Goal: Information Seeking & Learning: Compare options

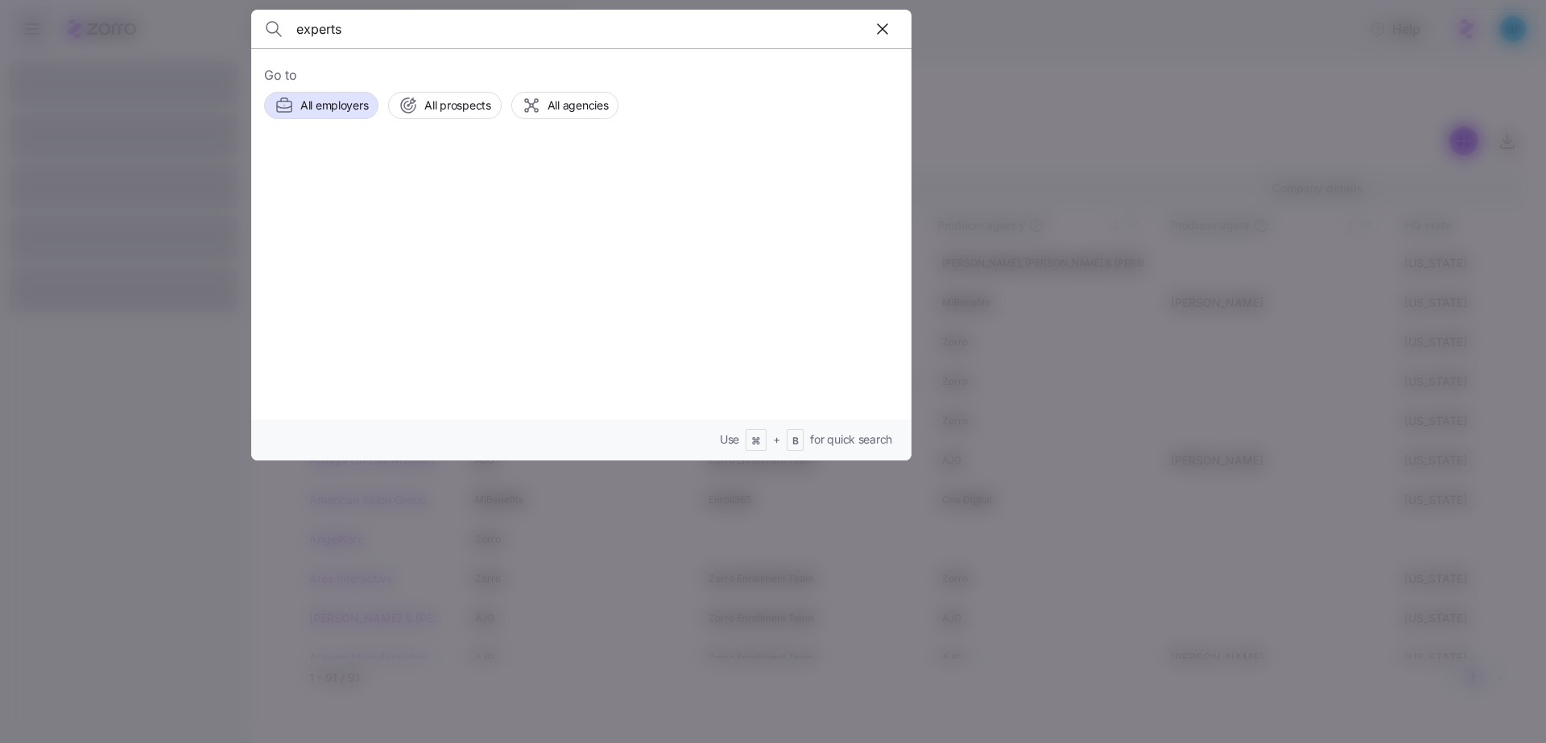
type input "experts"
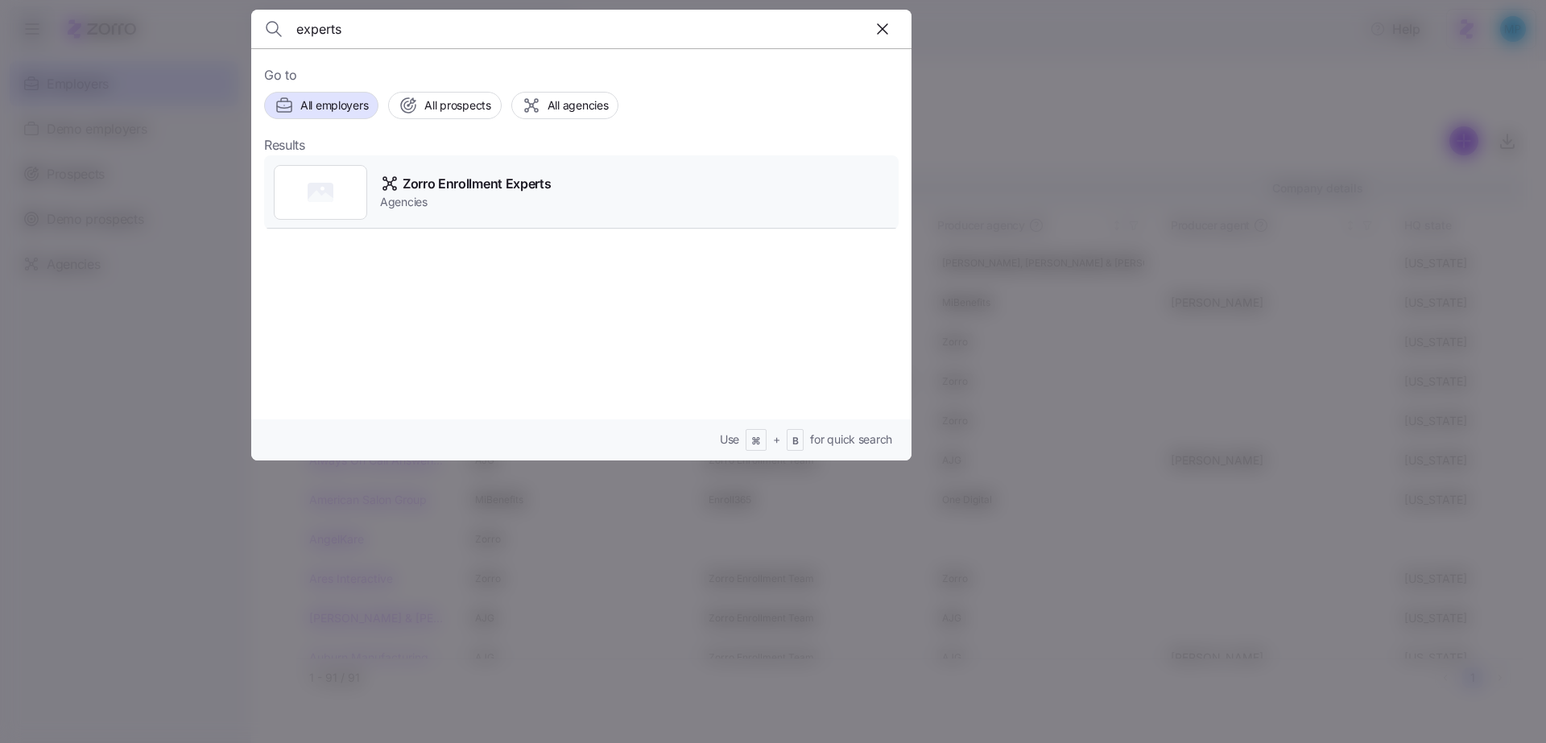
click at [509, 180] on span "Zorro Enrollment Experts" at bounding box center [477, 184] width 148 height 20
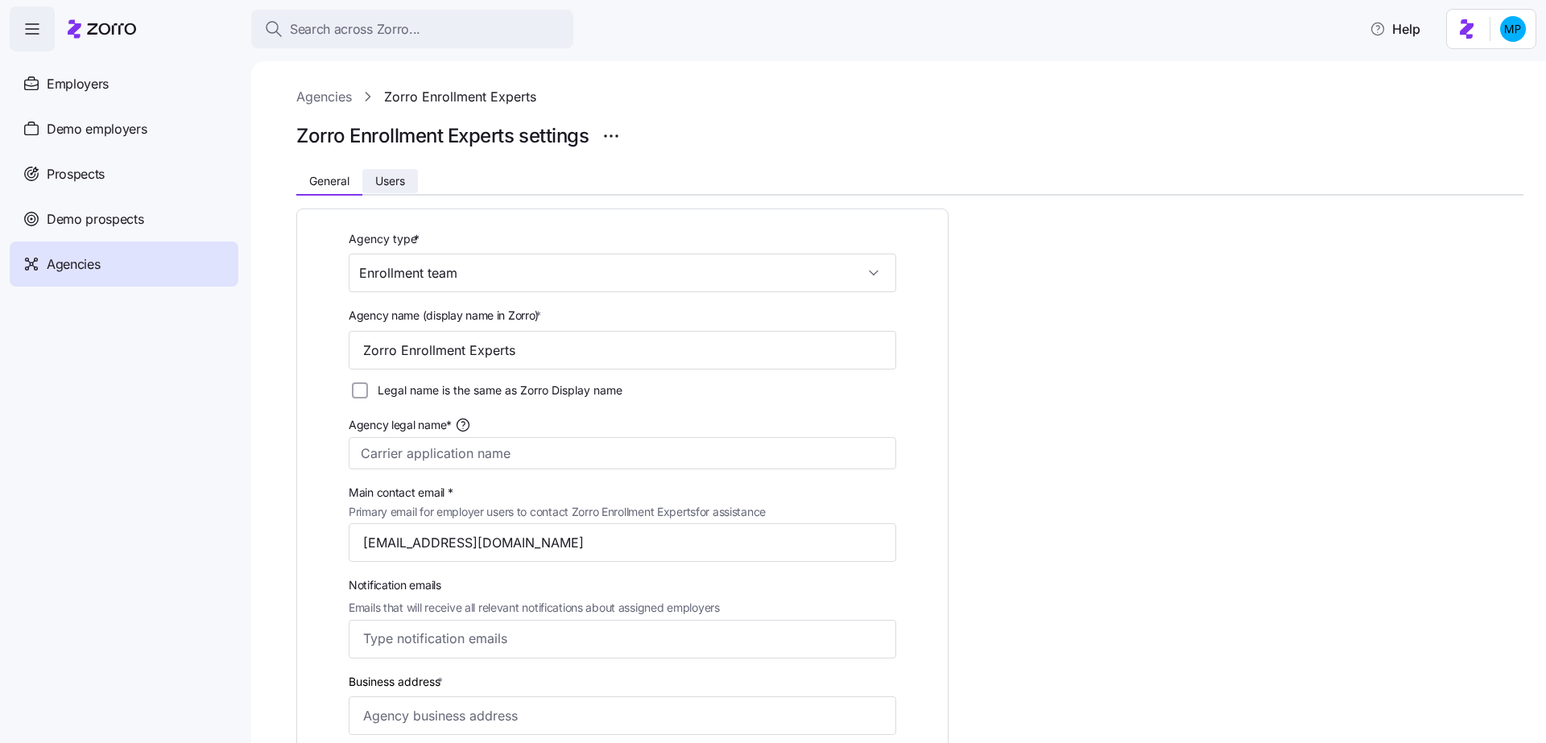
click at [398, 183] on span "Users" at bounding box center [390, 181] width 30 height 11
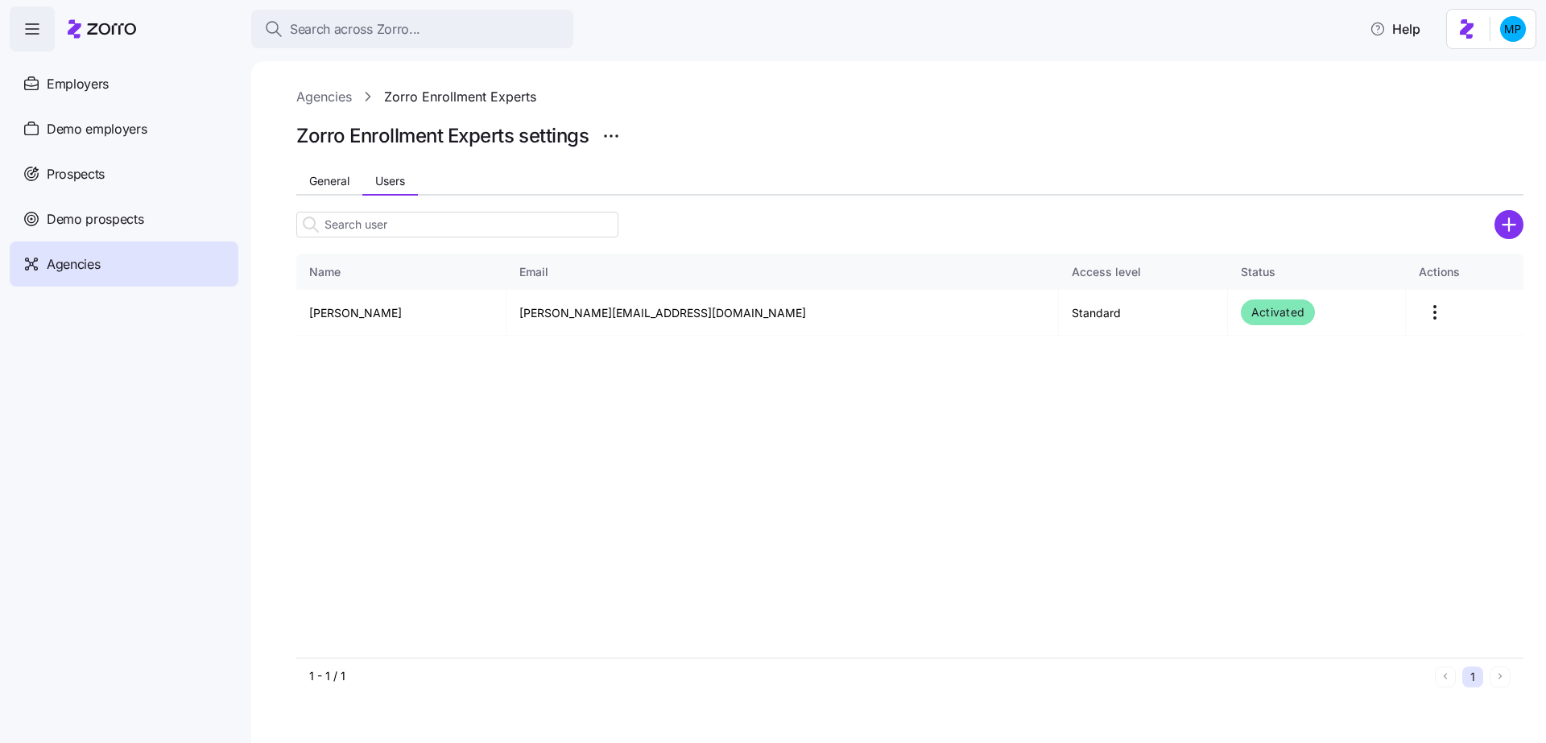
click at [91, 262] on span "Agencies" at bounding box center [73, 264] width 53 height 20
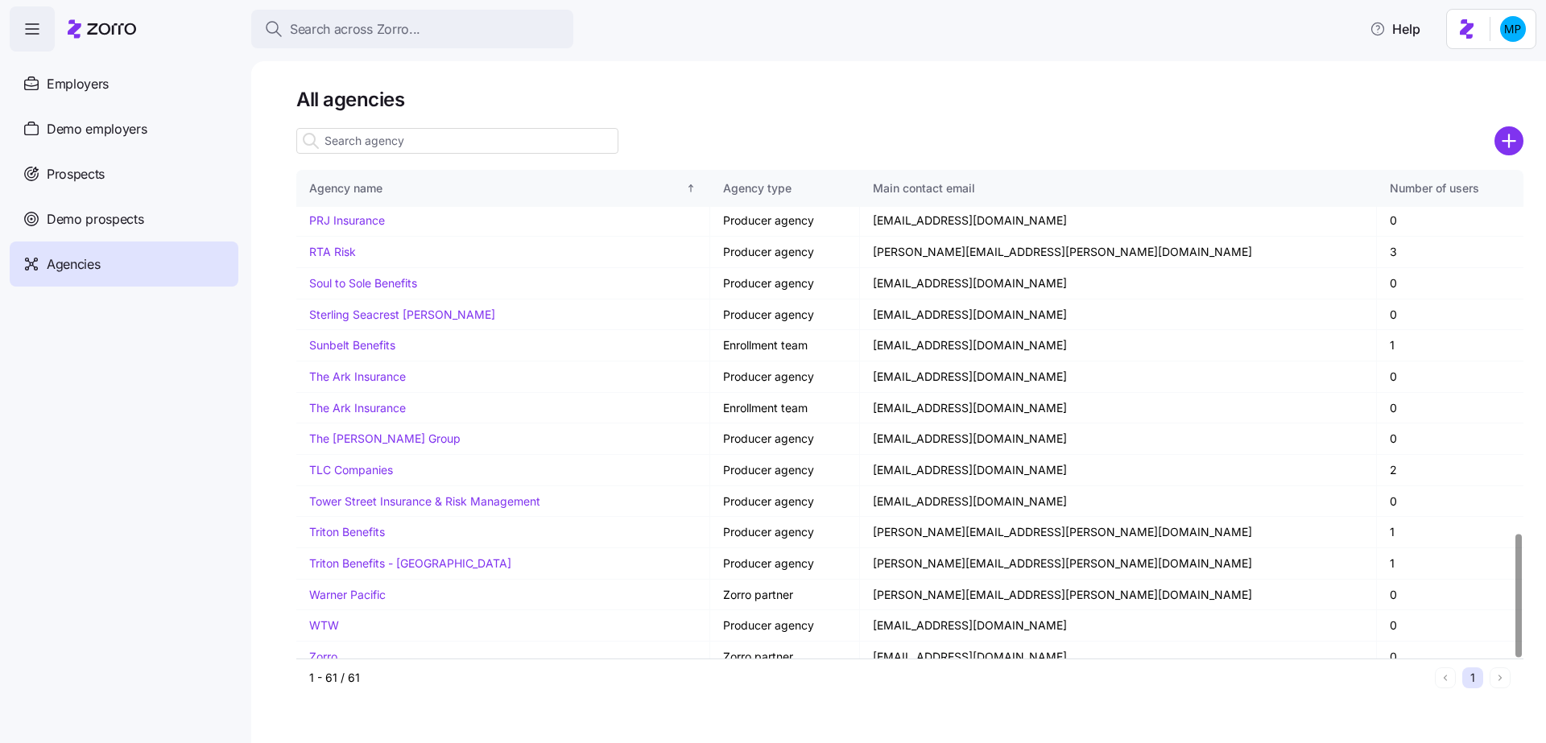
scroll to position [1431, 0]
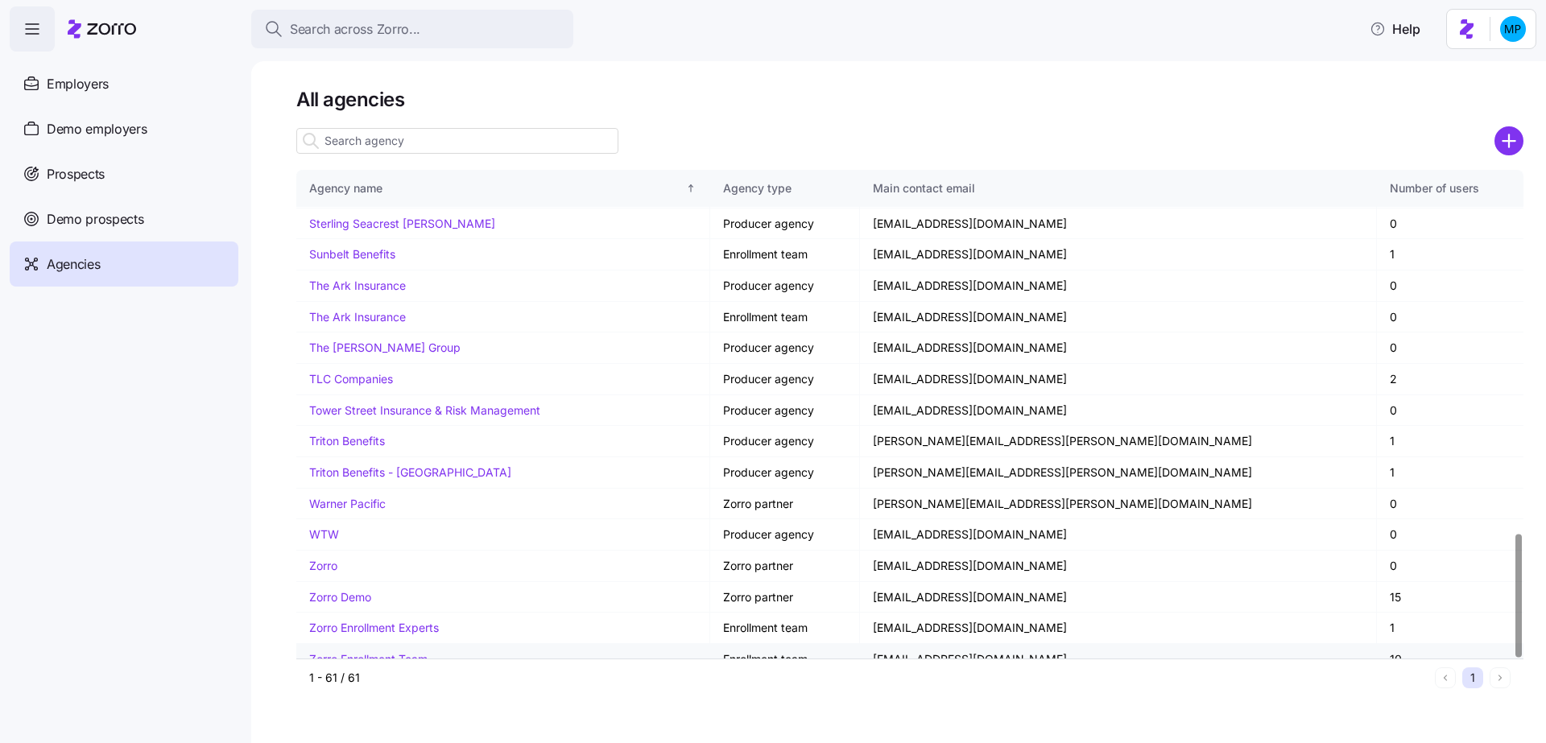
click at [403, 652] on link "Zorro Enrollment Team" at bounding box center [368, 659] width 118 height 14
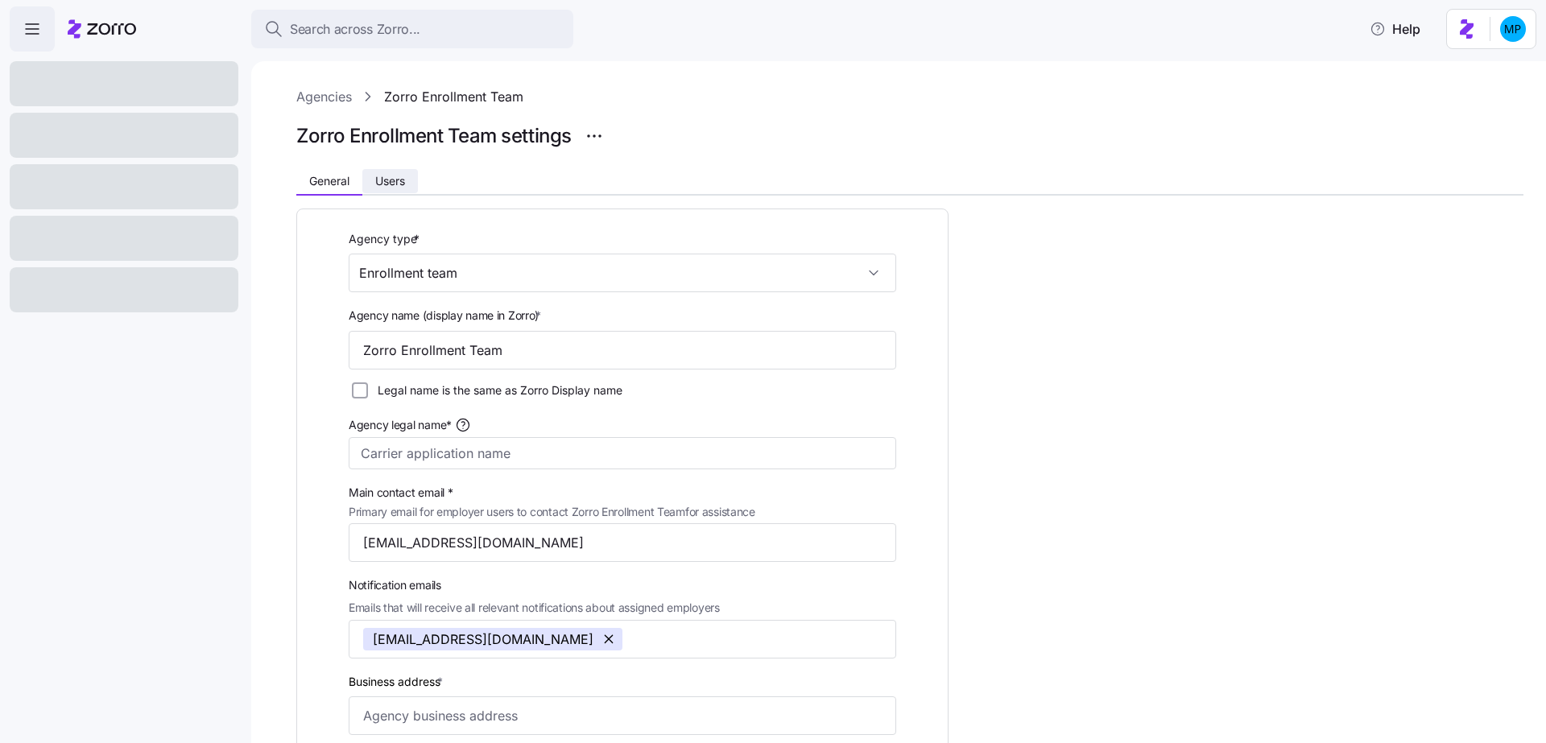
click at [391, 178] on span "Users" at bounding box center [390, 181] width 30 height 11
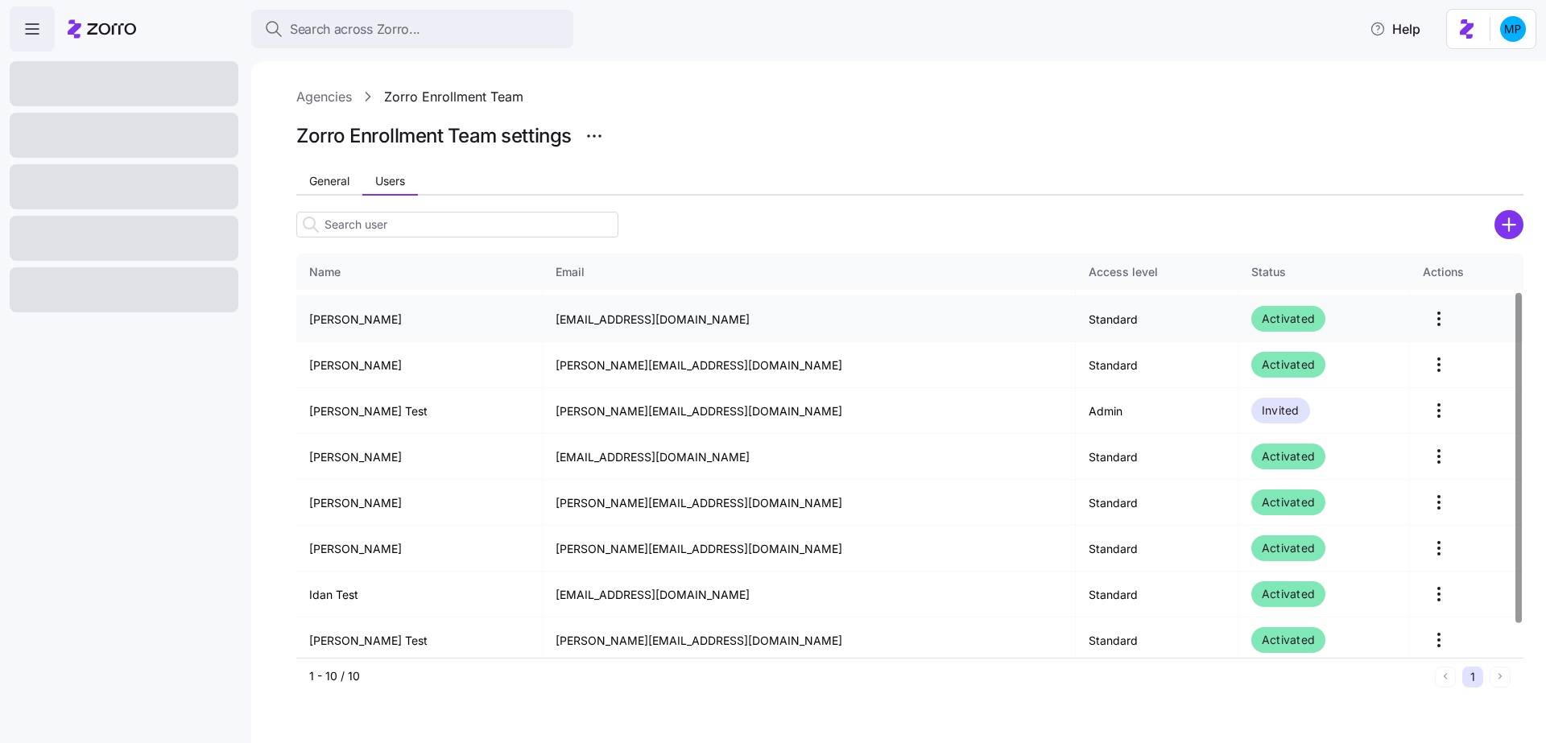
scroll to position [88, 0]
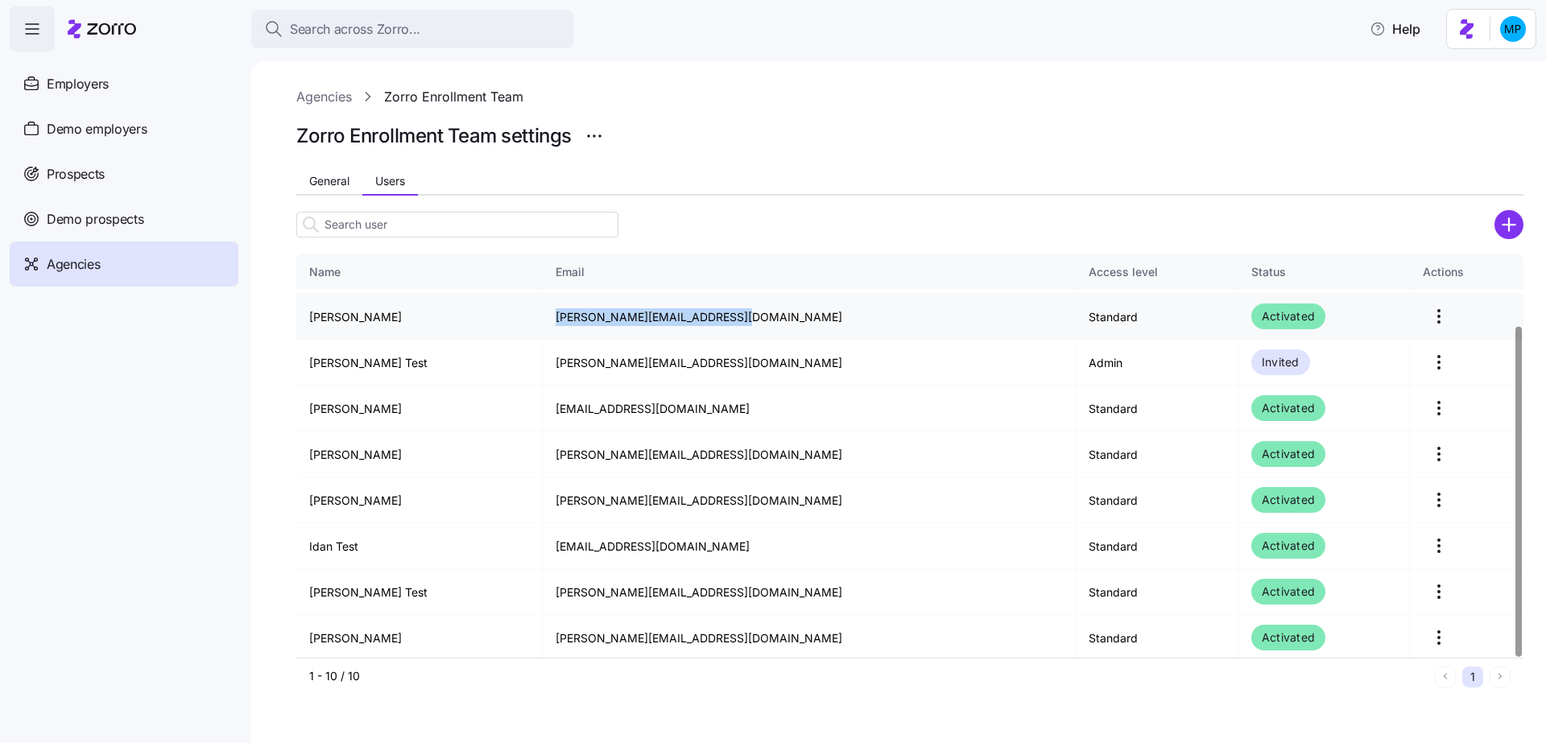
drag, startPoint x: 544, startPoint y: 317, endPoint x: 726, endPoint y: 315, distance: 182.0
click at [726, 315] on td "sean@familybenefitscenter.com" at bounding box center [809, 317] width 532 height 46
click at [1419, 636] on html "Search across Zorro... Help Employers Demo employers Prospects Demo prospects A…" at bounding box center [773, 366] width 1546 height 733
click at [1369, 696] on div "Delete" at bounding box center [1352, 701] width 148 height 26
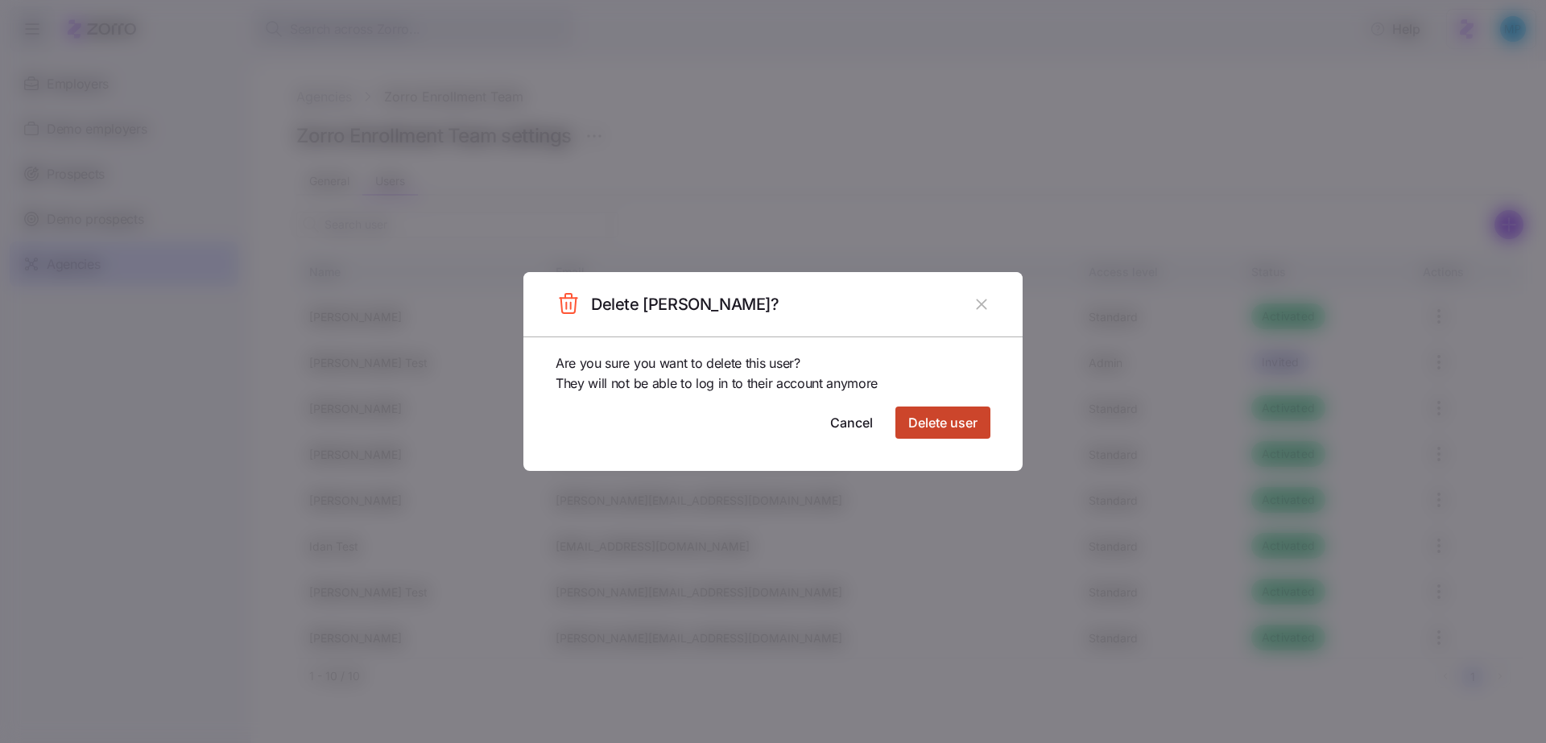
click at [956, 415] on span "Delete user" at bounding box center [942, 422] width 69 height 19
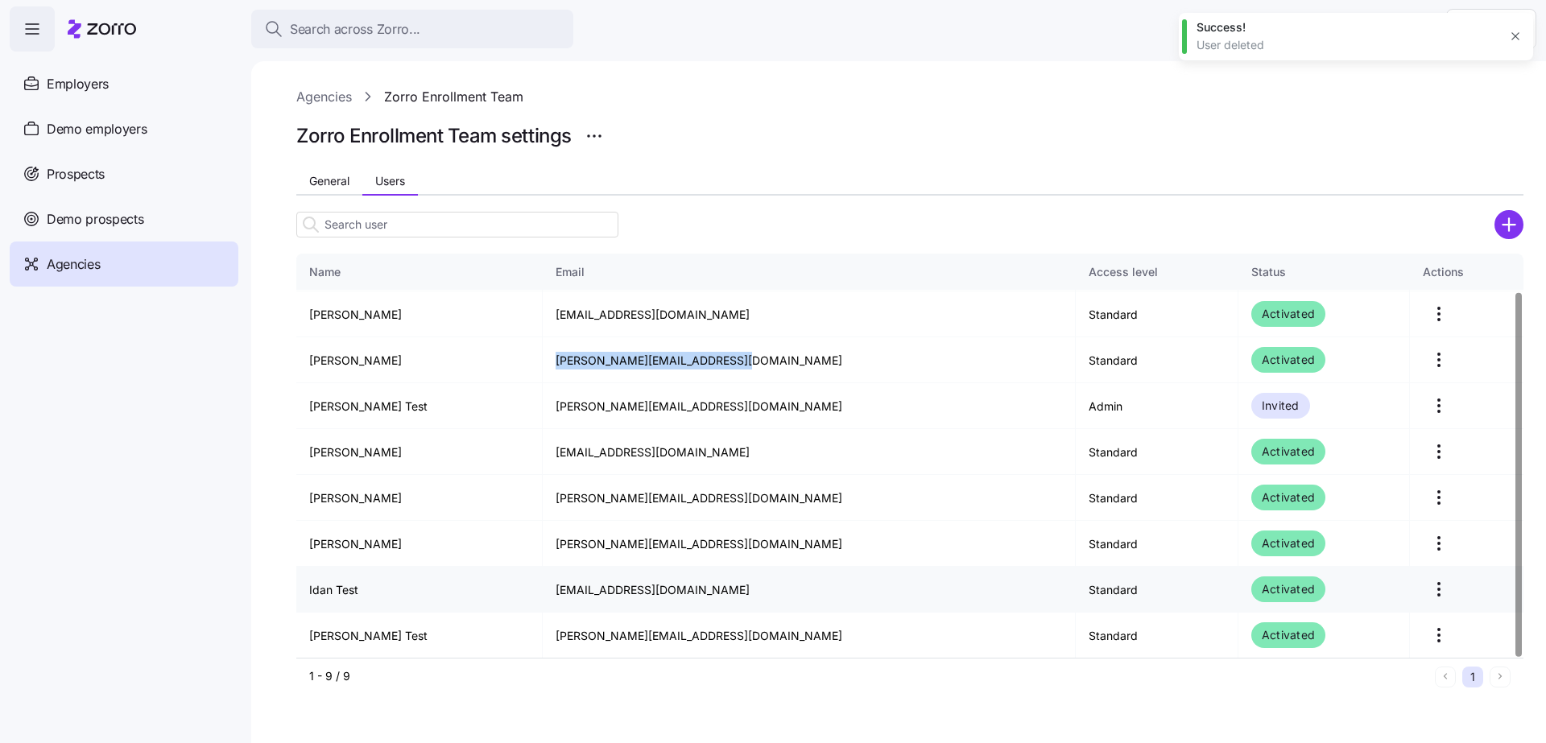
scroll to position [42, 0]
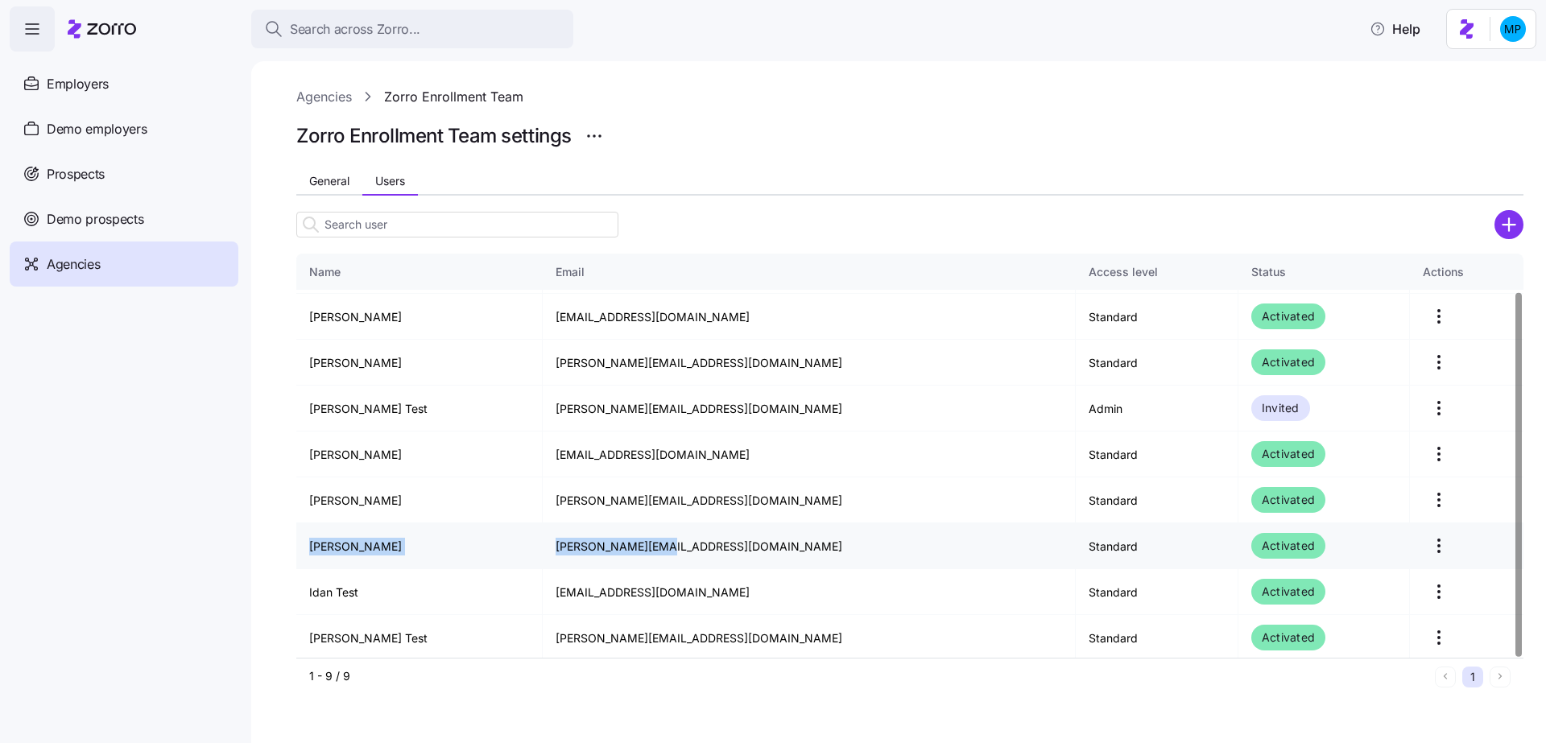
drag, startPoint x: 311, startPoint y: 544, endPoint x: 742, endPoint y: 536, distance: 431.6
click at [747, 542] on tr "John Erickson john.e@myzorro.co Standard Activated" at bounding box center [909, 546] width 1227 height 46
click at [1410, 540] on html "Search across Zorro... Help Employers Demo employers Prospects Demo prospects A…" at bounding box center [773, 366] width 1546 height 733
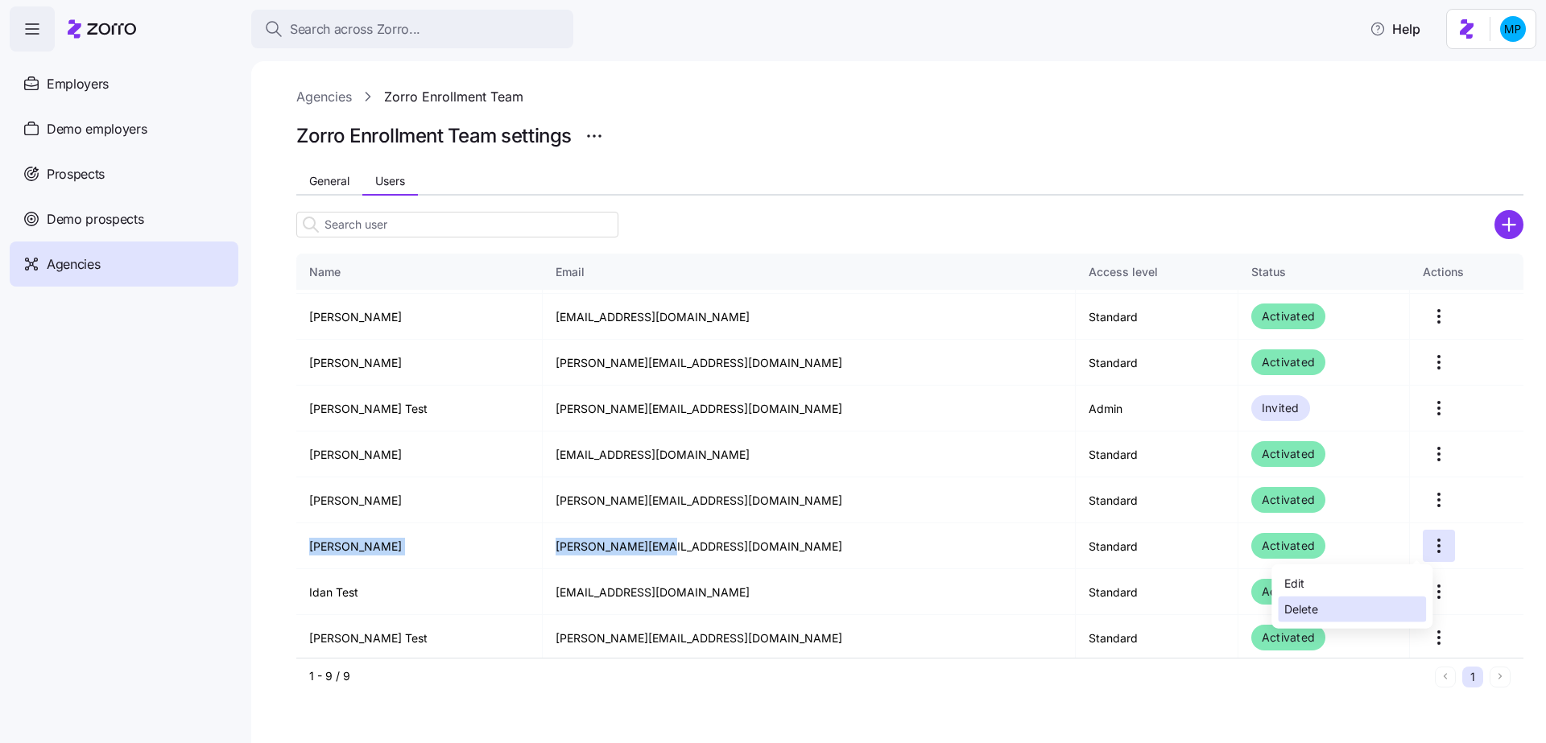
click at [1375, 613] on div "Delete" at bounding box center [1352, 610] width 148 height 26
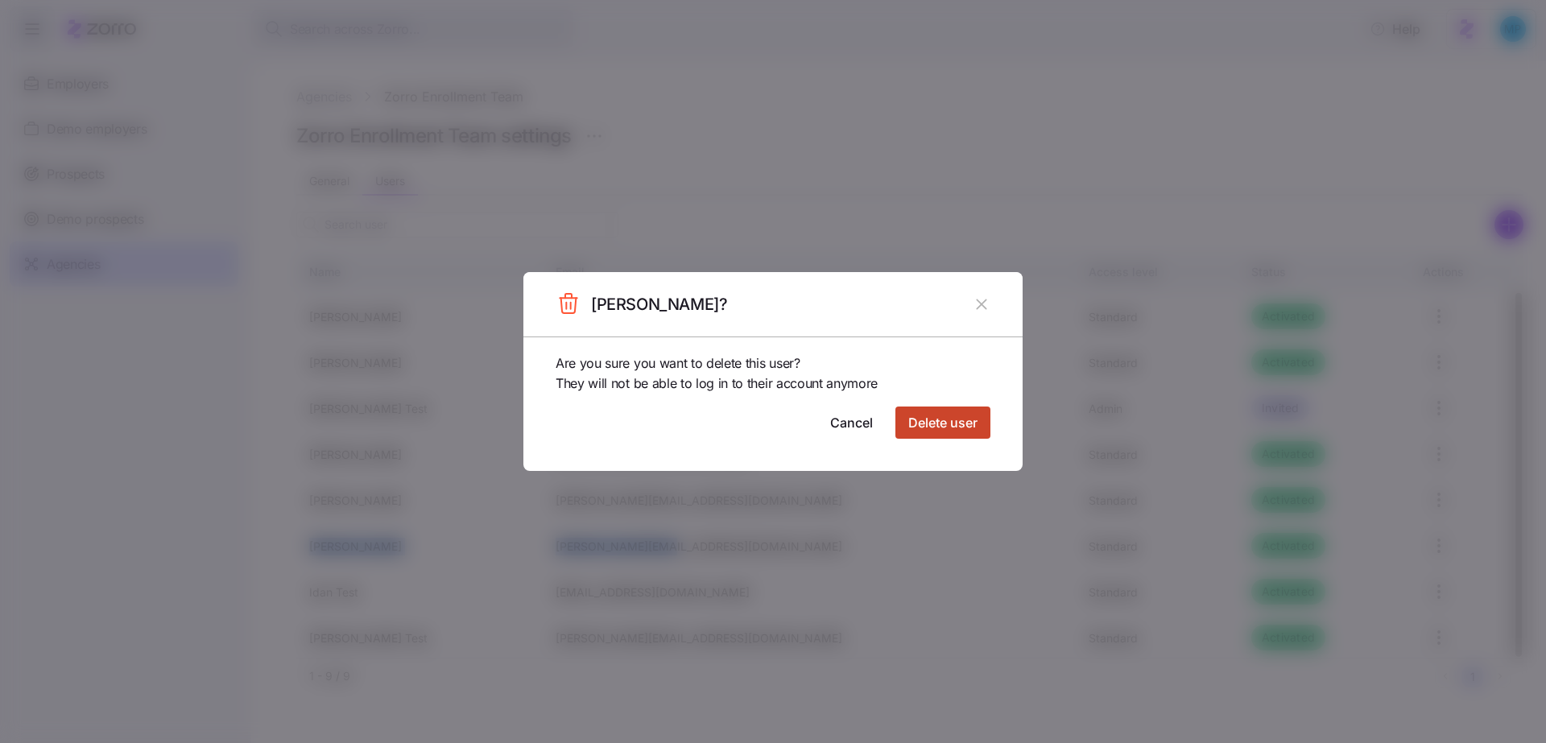
click at [951, 421] on span "Delete user" at bounding box center [942, 422] width 69 height 19
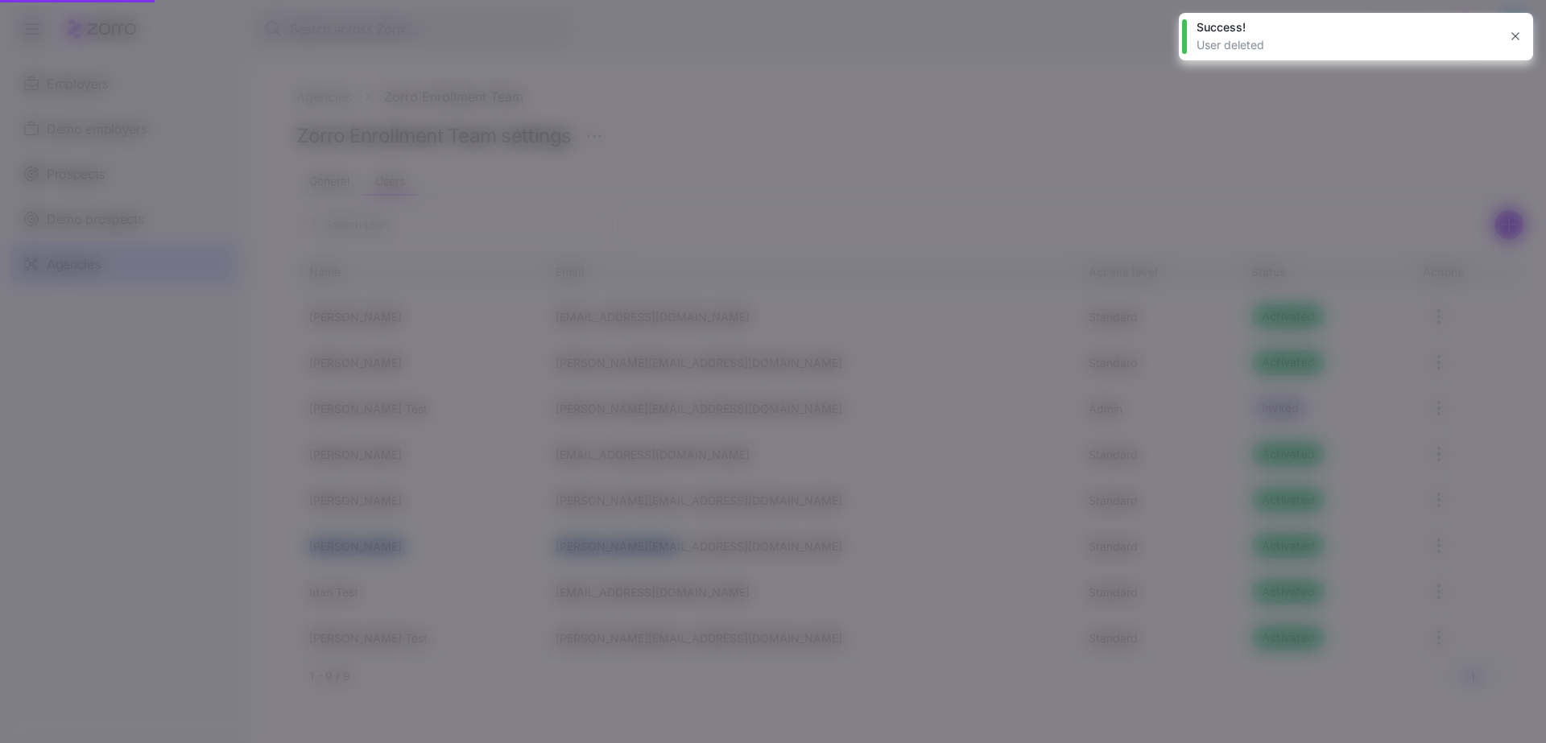
scroll to position [0, 0]
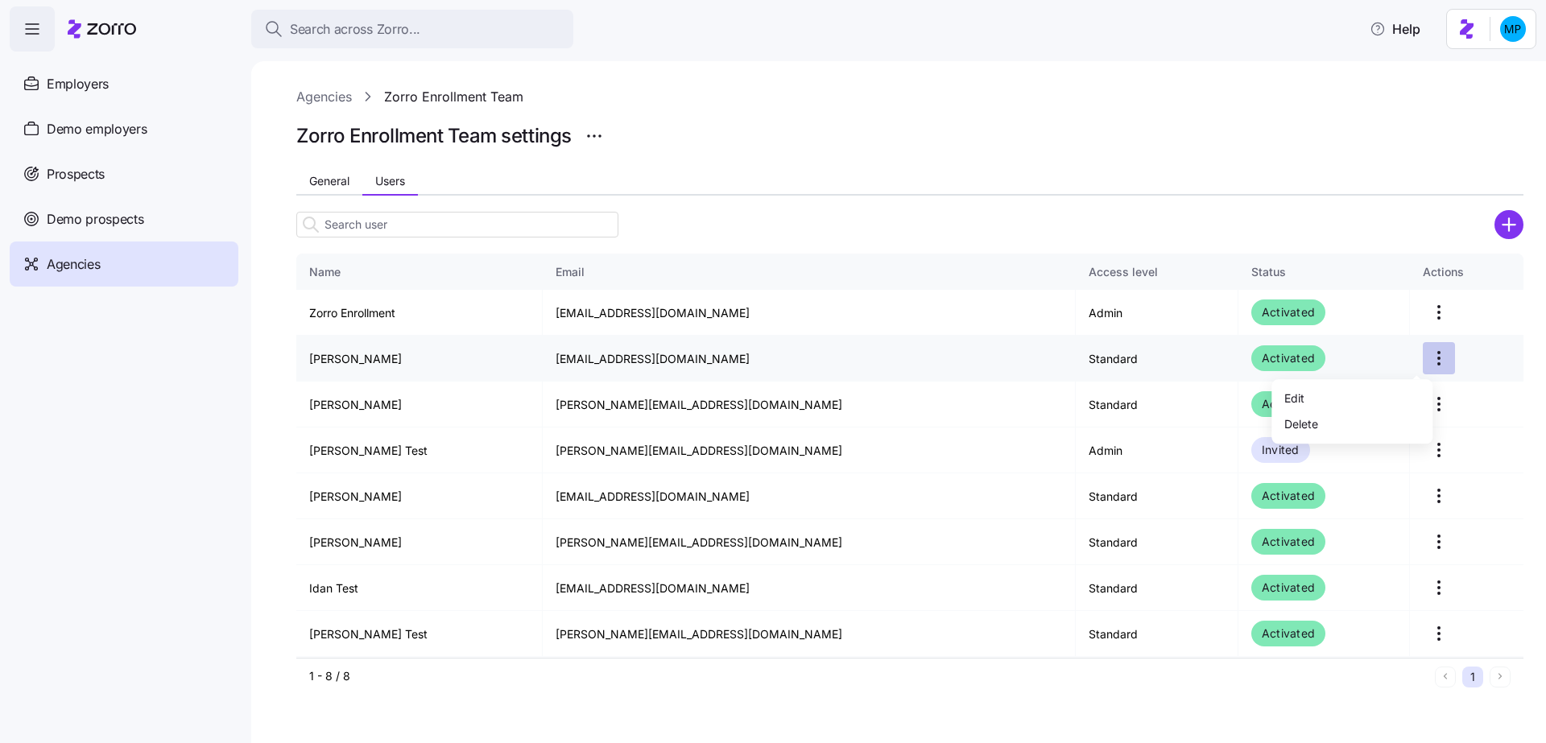
click at [1419, 353] on html "Search across Zorro... Help Employers Demo employers Prospects Demo prospects A…" at bounding box center [773, 366] width 1546 height 733
click at [758, 349] on html "Search across Zorro... Help Employers Demo employers Prospects Demo prospects A…" at bounding box center [773, 366] width 1546 height 733
click at [1419, 355] on html "Search across Zorro... Help Employers Demo employers Prospects Demo prospects A…" at bounding box center [773, 366] width 1546 height 733
click at [1376, 424] on div "Delete" at bounding box center [1352, 424] width 148 height 26
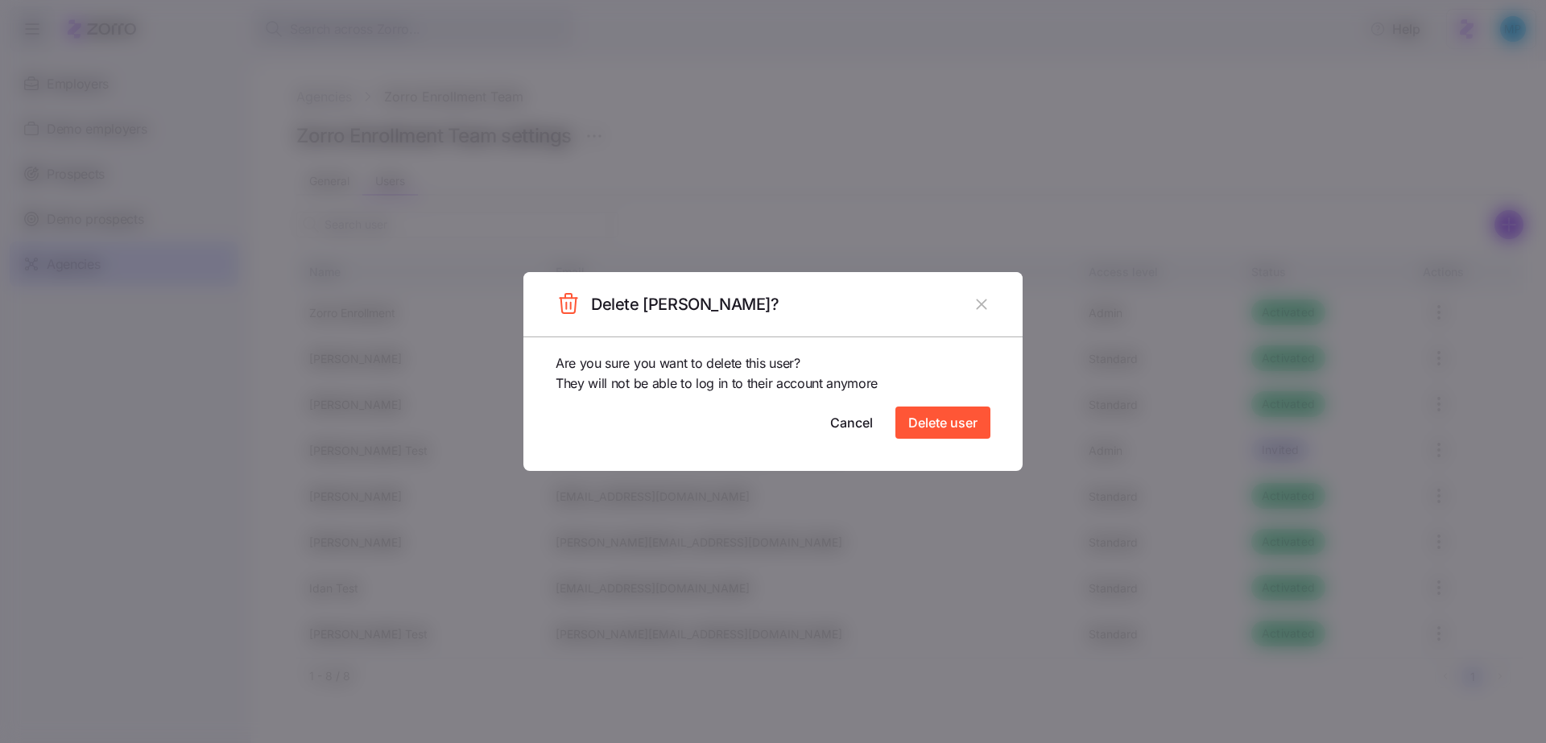
click at [932, 390] on div "Are you sure you want to delete this user? They will not be able to log in to t…" at bounding box center [773, 395] width 435 height 85
click at [946, 425] on span "Delete user" at bounding box center [942, 422] width 69 height 19
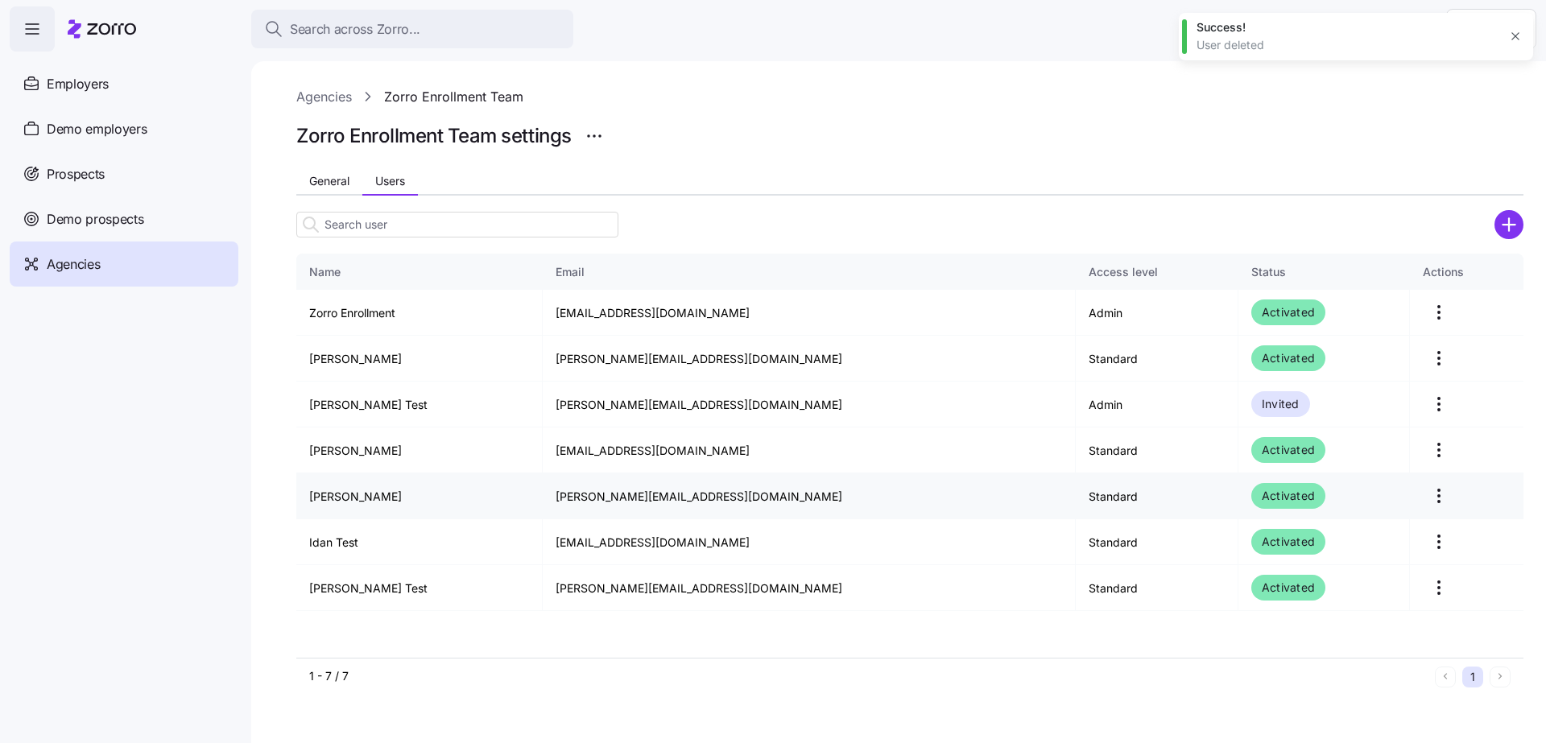
click at [640, 493] on td "justinh@familybenefitscenter.com" at bounding box center [809, 496] width 532 height 46
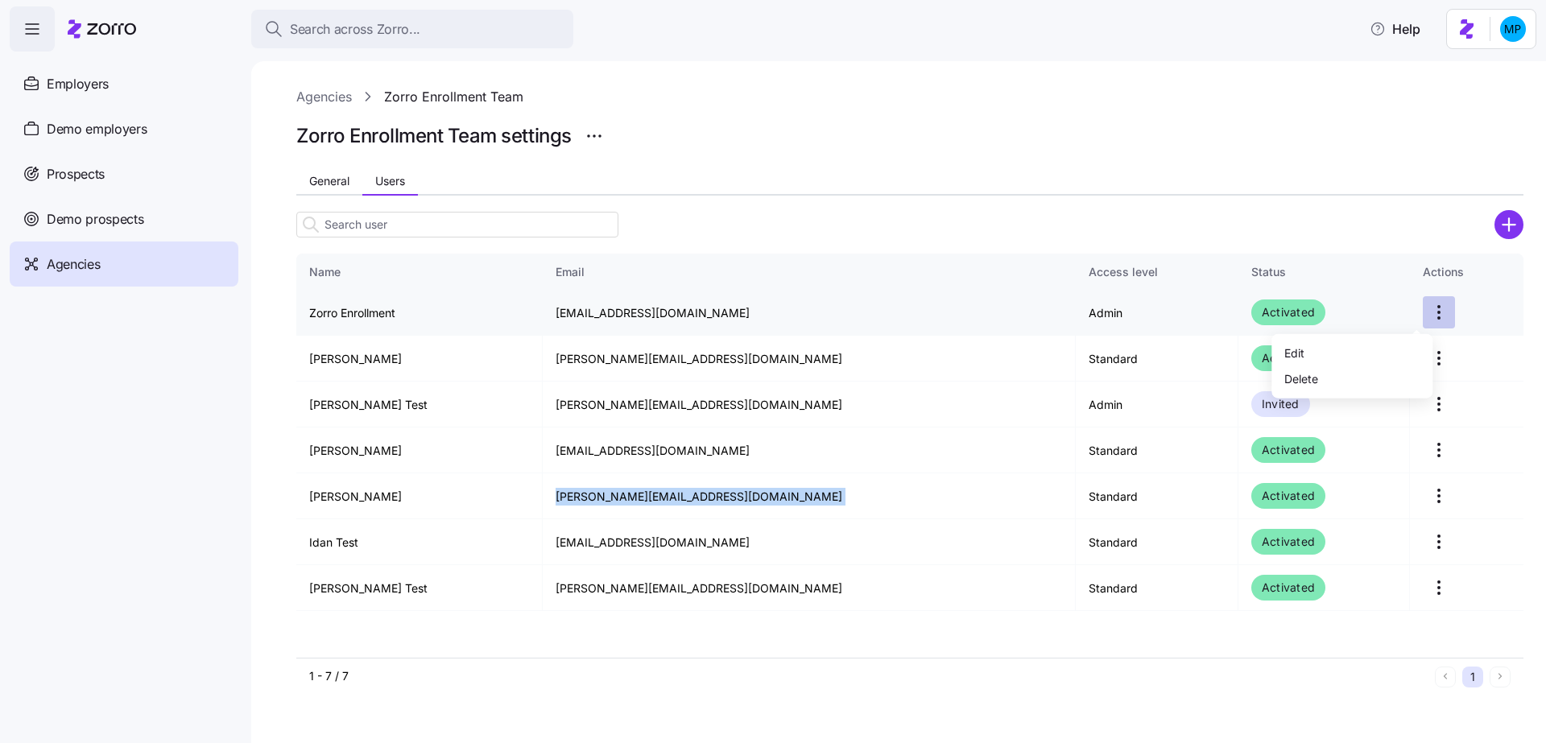
click at [1419, 313] on html "Search across Zorro... Help Employers Demo employers Prospects Demo prospects A…" at bounding box center [773, 366] width 1546 height 733
click at [1385, 369] on div "Delete" at bounding box center [1352, 378] width 148 height 26
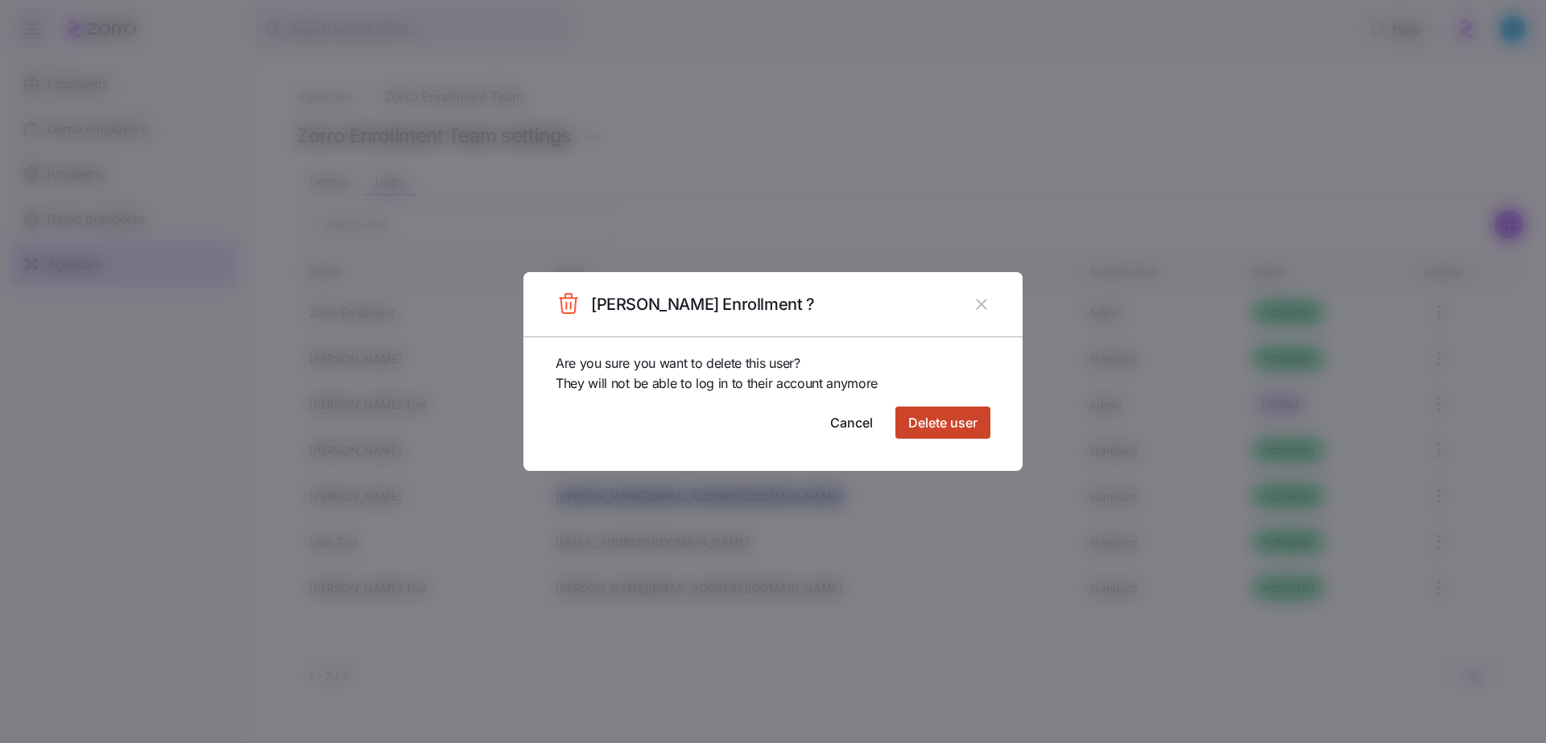
click at [930, 437] on button "Delete user" at bounding box center [942, 423] width 95 height 32
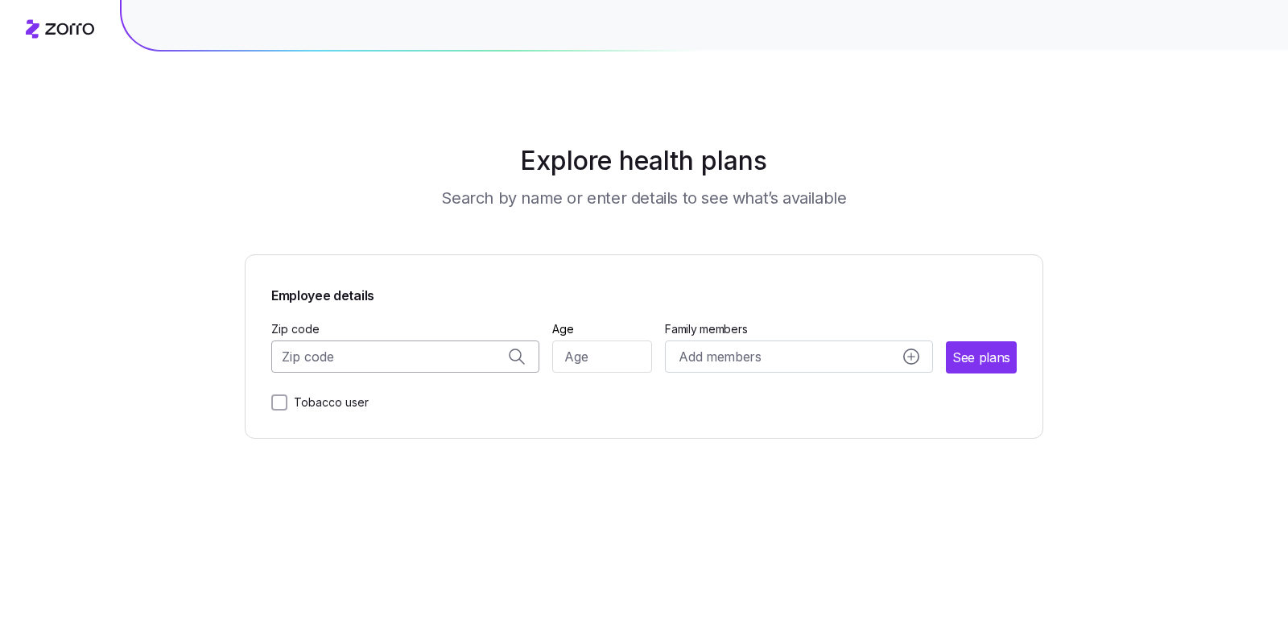
click at [430, 368] on input "Zip code" at bounding box center [405, 357] width 268 height 32
click at [411, 399] on span "10001, [US_STATE][GEOGRAPHIC_DATA], [GEOGRAPHIC_DATA]" at bounding box center [402, 400] width 225 height 20
type input "10001, [US_STATE][GEOGRAPHIC_DATA], [GEOGRAPHIC_DATA]"
click at [623, 357] on input "Age" at bounding box center [602, 357] width 101 height 32
type input "30"
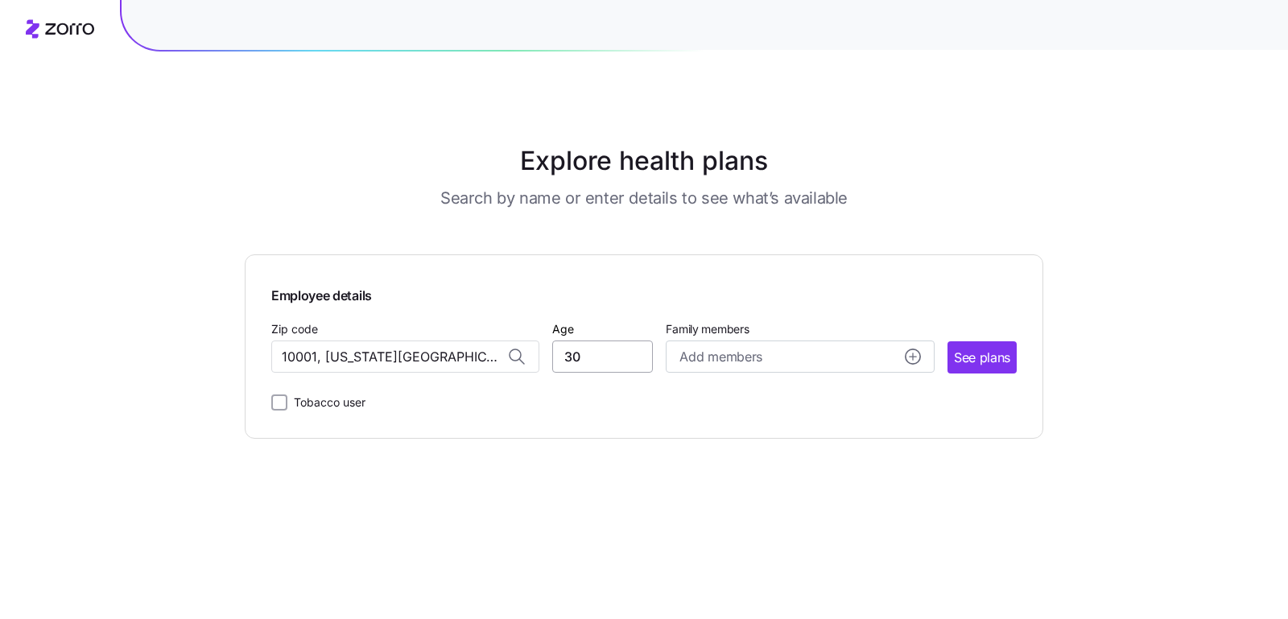
click at [948, 341] on button "See plans" at bounding box center [982, 357] width 69 height 32
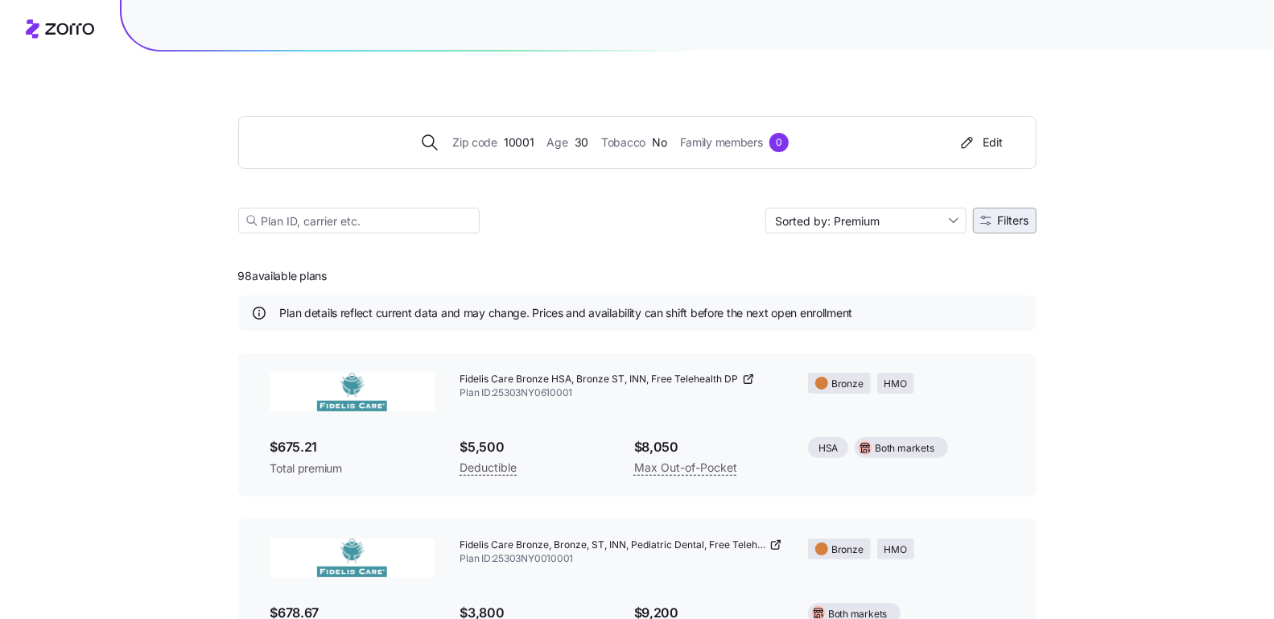
click at [996, 221] on span "Filters" at bounding box center [1005, 220] width 49 height 11
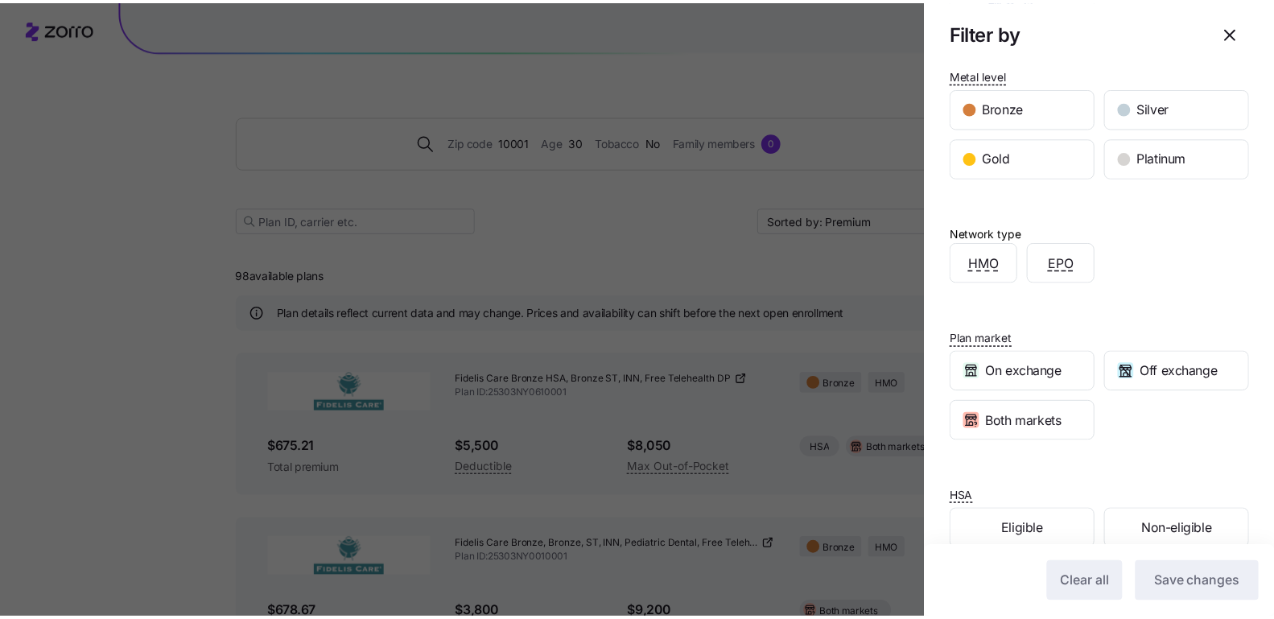
scroll to position [316, 0]
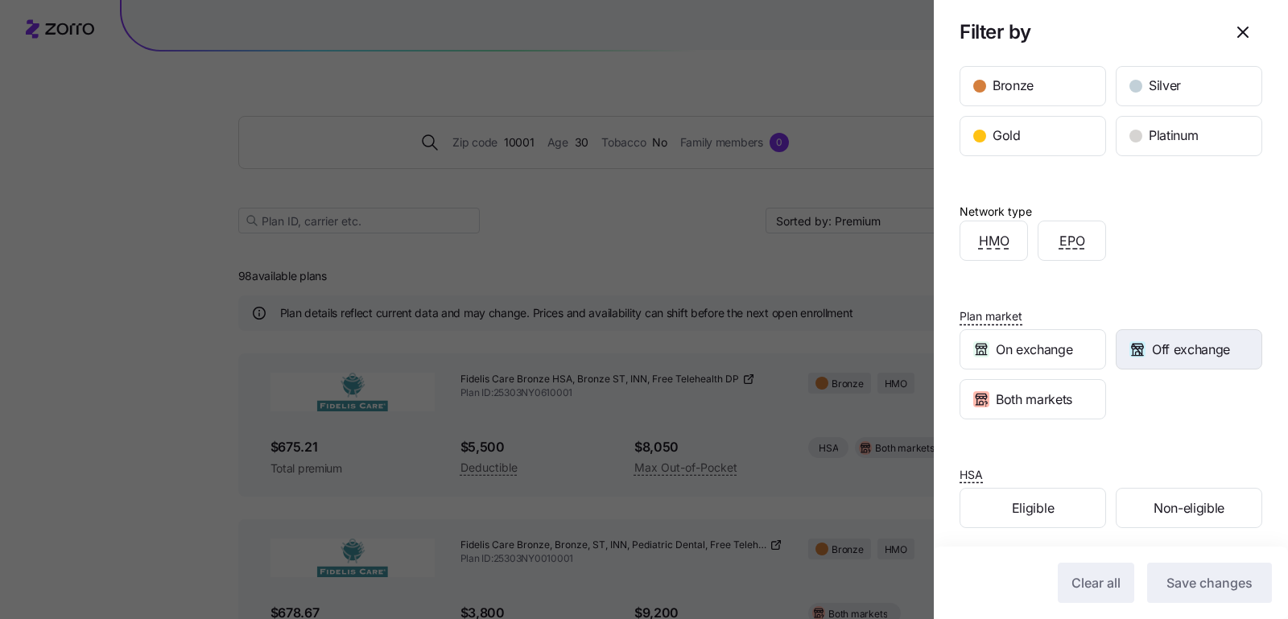
click at [1141, 347] on div "Off exchange" at bounding box center [1189, 349] width 145 height 39
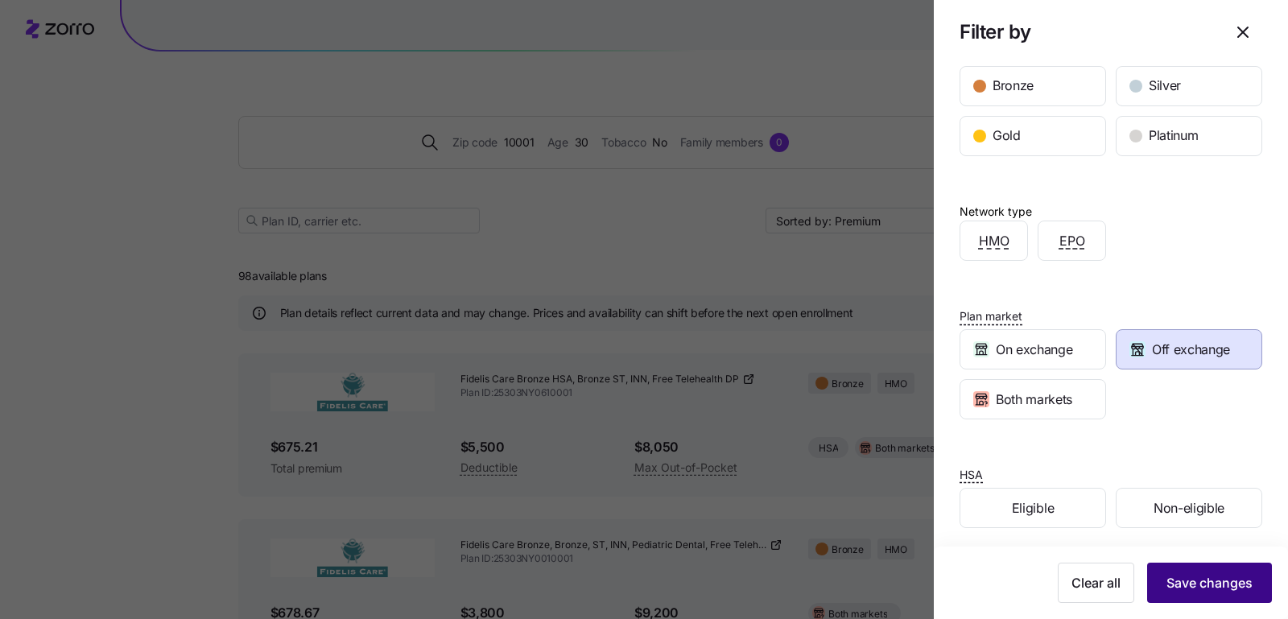
click at [1174, 583] on span "Save changes" at bounding box center [1210, 582] width 86 height 19
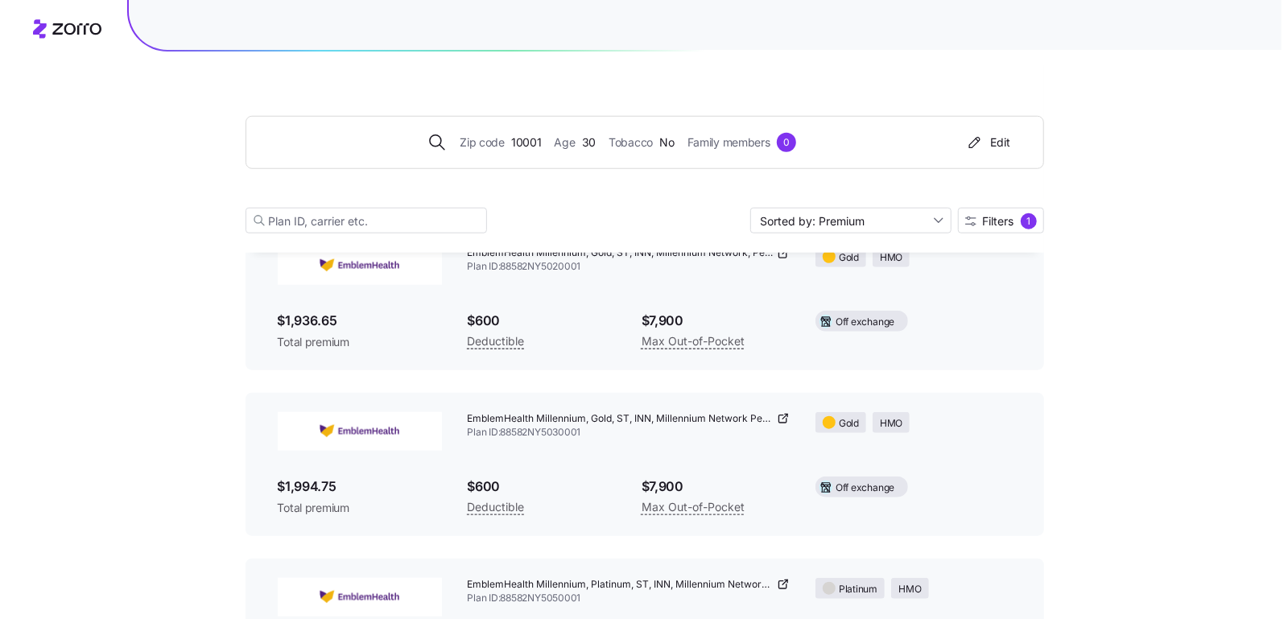
scroll to position [437, 0]
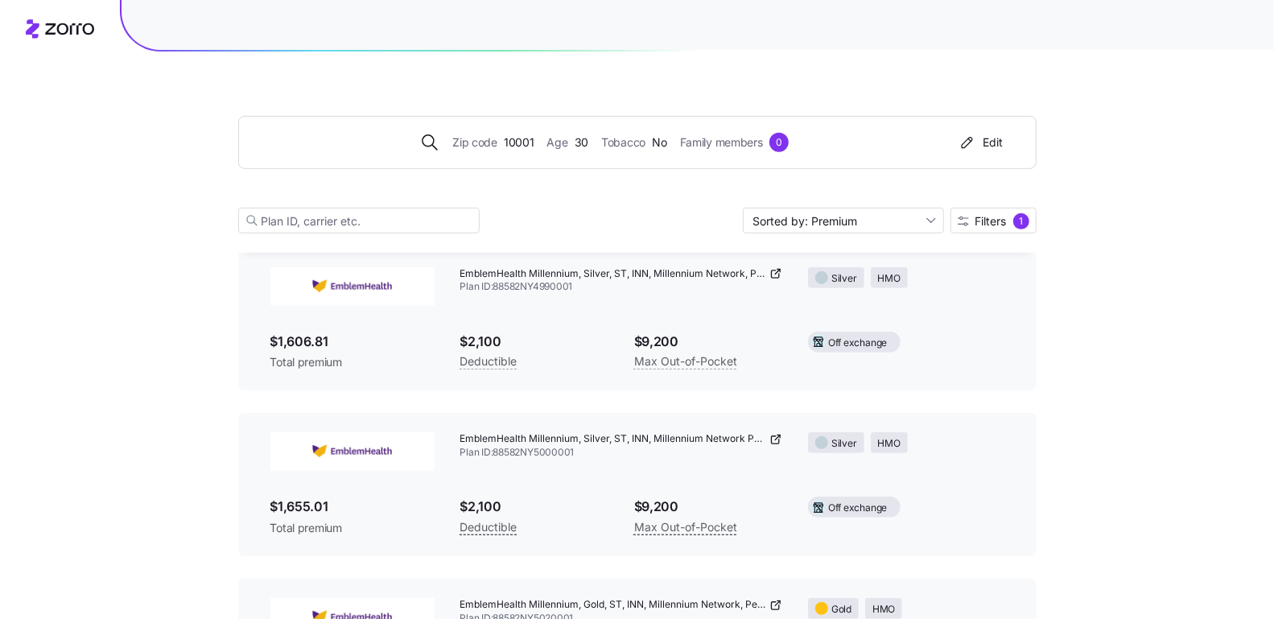
click at [986, 236] on div "Zip code 10001 Age [DEMOGRAPHIC_DATA] Tobacco No Family members 0 Edit Sorted b…" at bounding box center [637, 155] width 799 height 195
click at [986, 219] on span "Filters" at bounding box center [991, 221] width 31 height 11
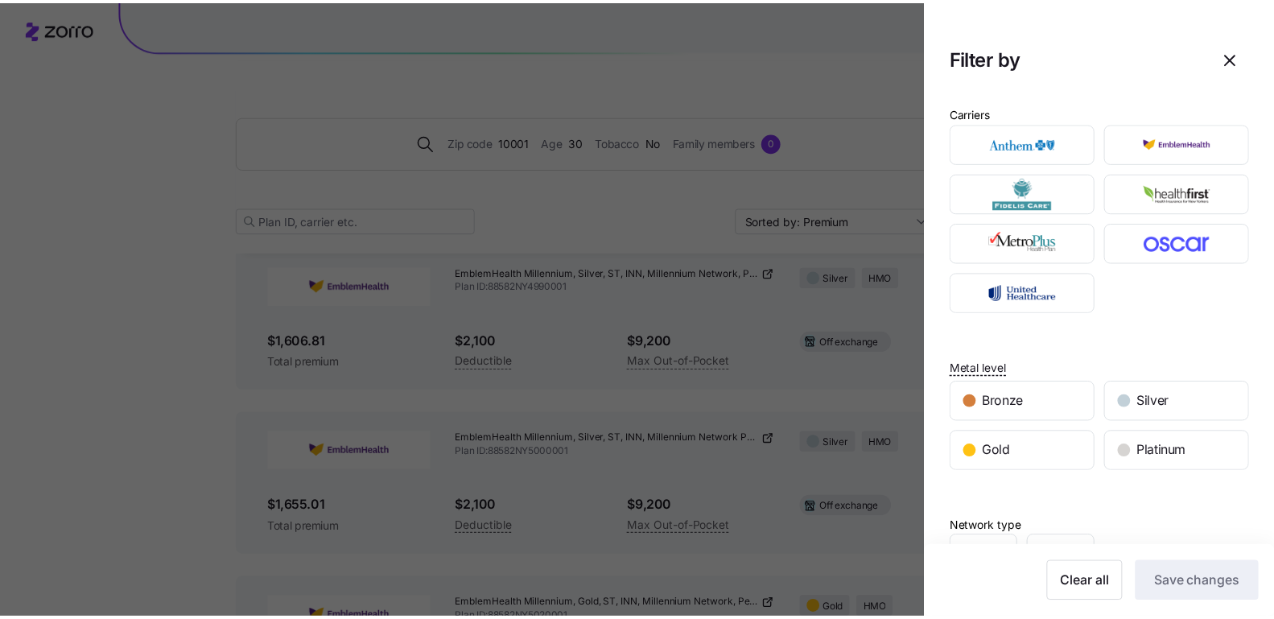
scroll to position [316, 0]
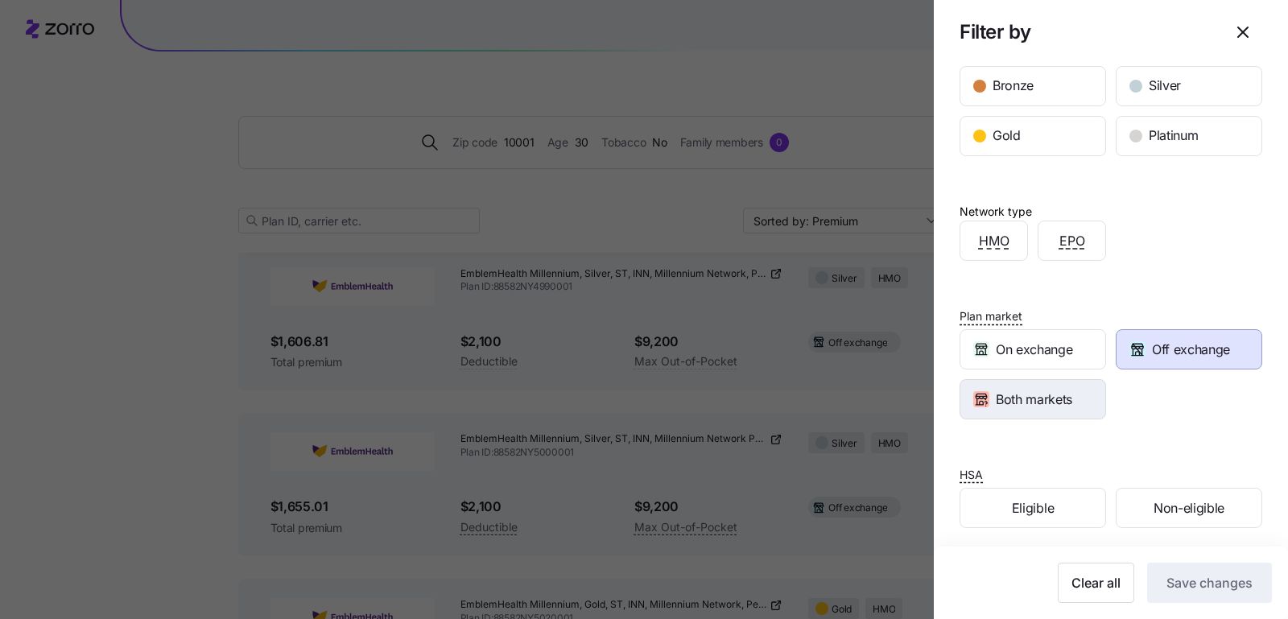
click at [1047, 390] on span "Both markets" at bounding box center [1034, 400] width 76 height 20
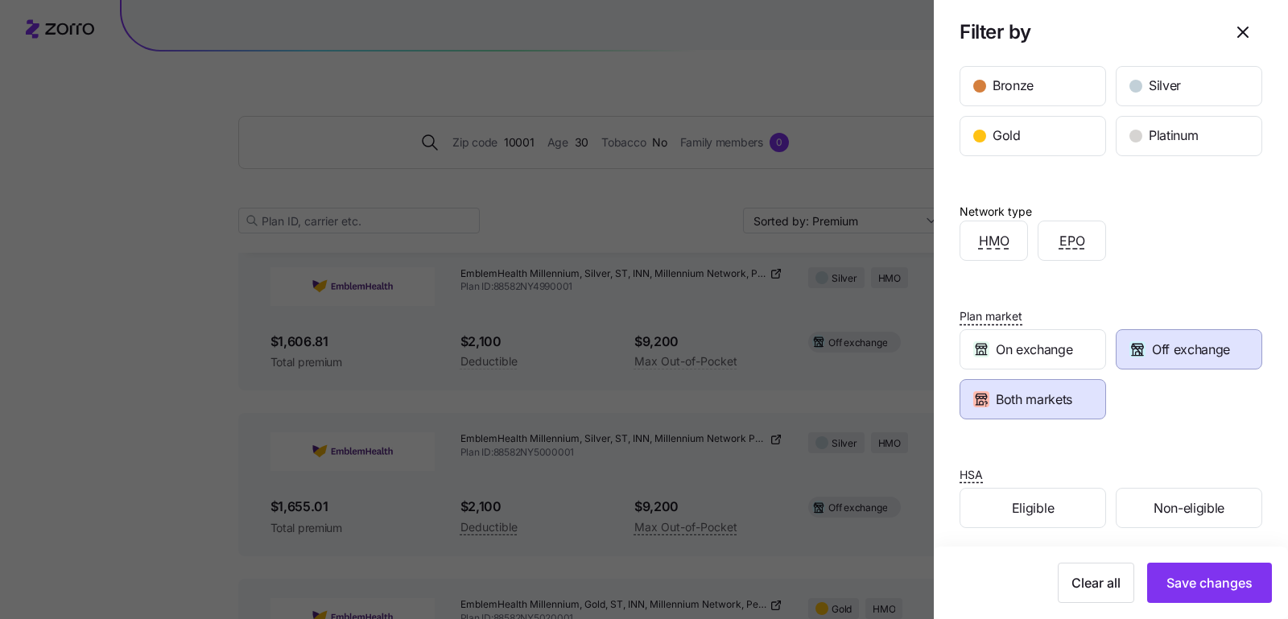
click at [1167, 360] on div "Off exchange" at bounding box center [1189, 349] width 145 height 39
click at [1213, 603] on div "Clear all Save changes" at bounding box center [1111, 583] width 354 height 72
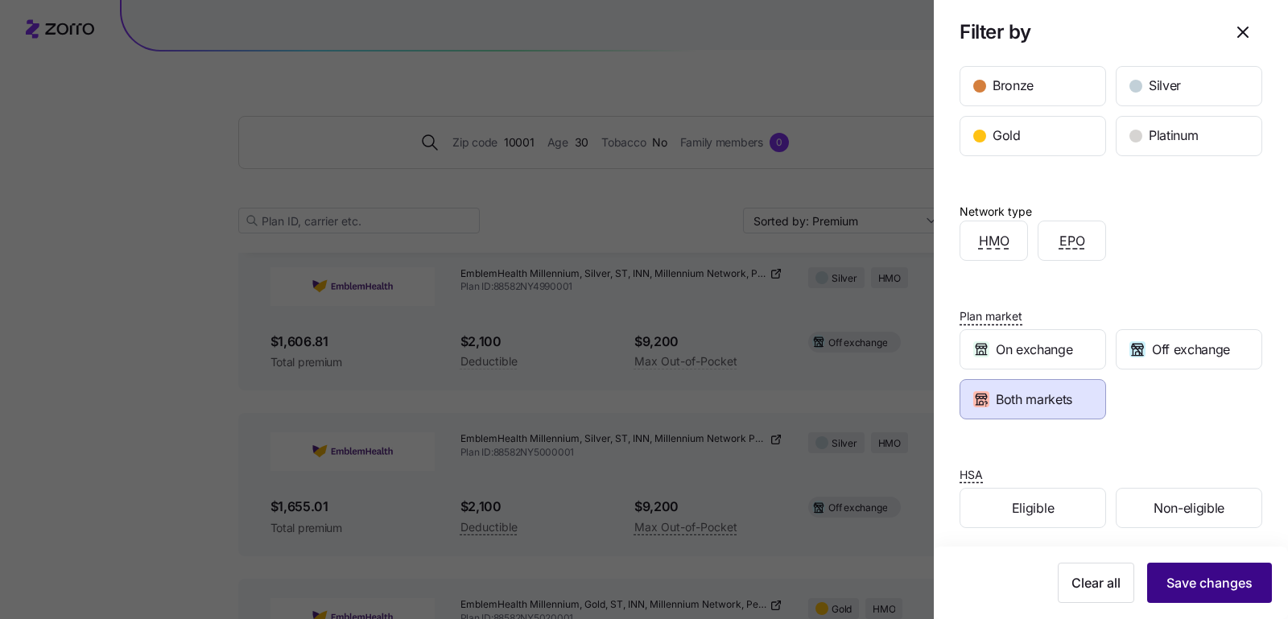
click at [1204, 584] on span "Save changes" at bounding box center [1210, 582] width 86 height 19
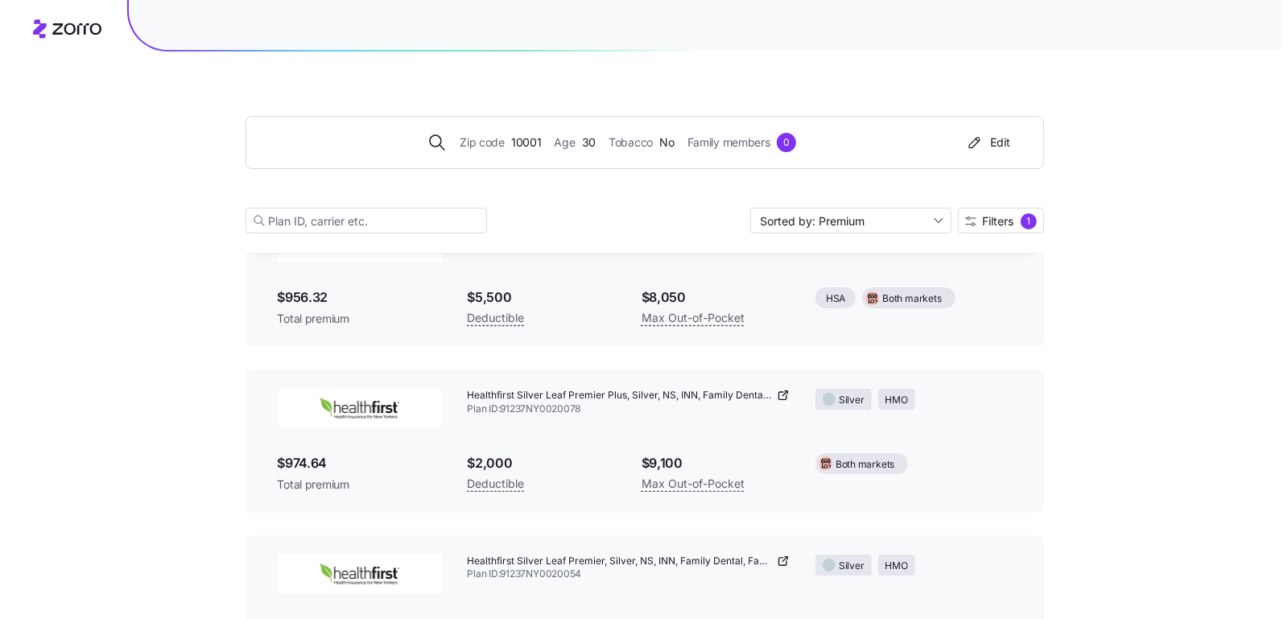
scroll to position [3213, 0]
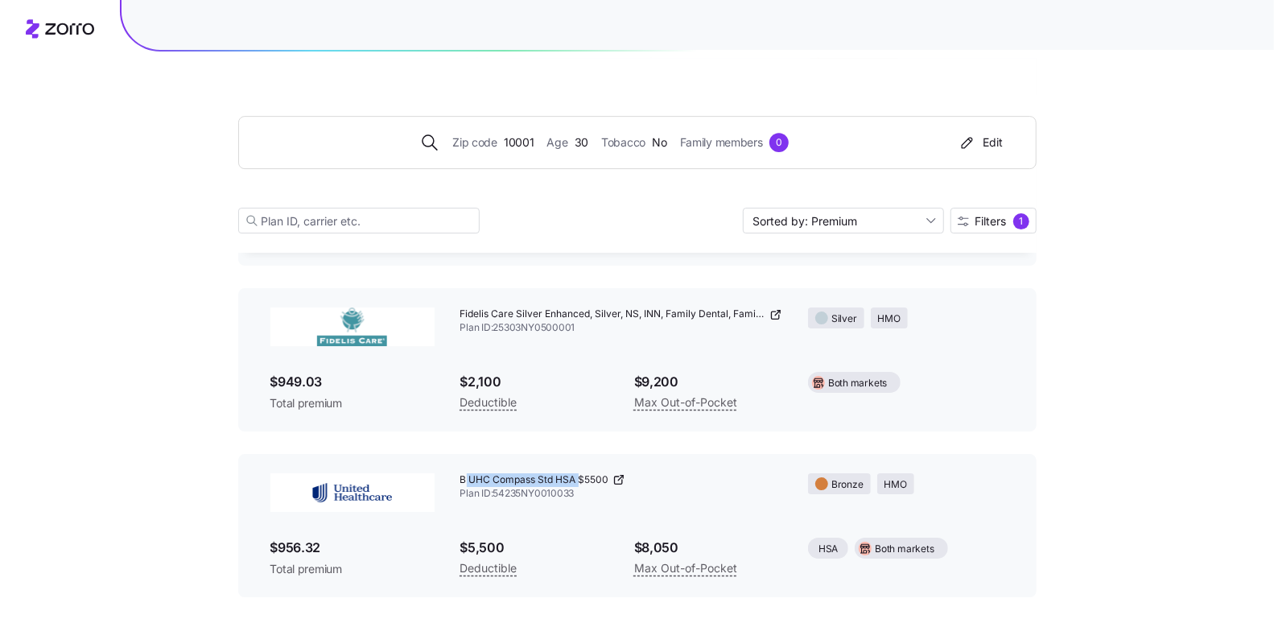
drag, startPoint x: 466, startPoint y: 477, endPoint x: 584, endPoint y: 482, distance: 117.6
click at [584, 482] on span "B UHC Compass Std HSA $5500" at bounding box center [535, 480] width 149 height 14
click at [1020, 218] on div "1" at bounding box center [1022, 221] width 16 height 16
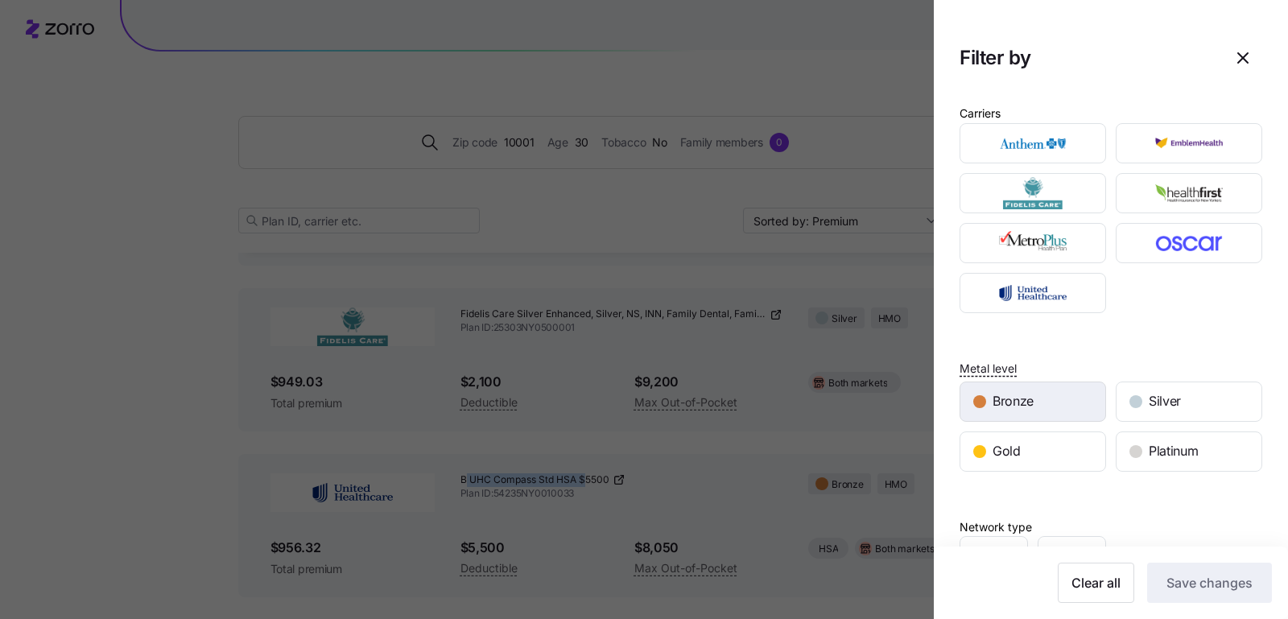
scroll to position [316, 0]
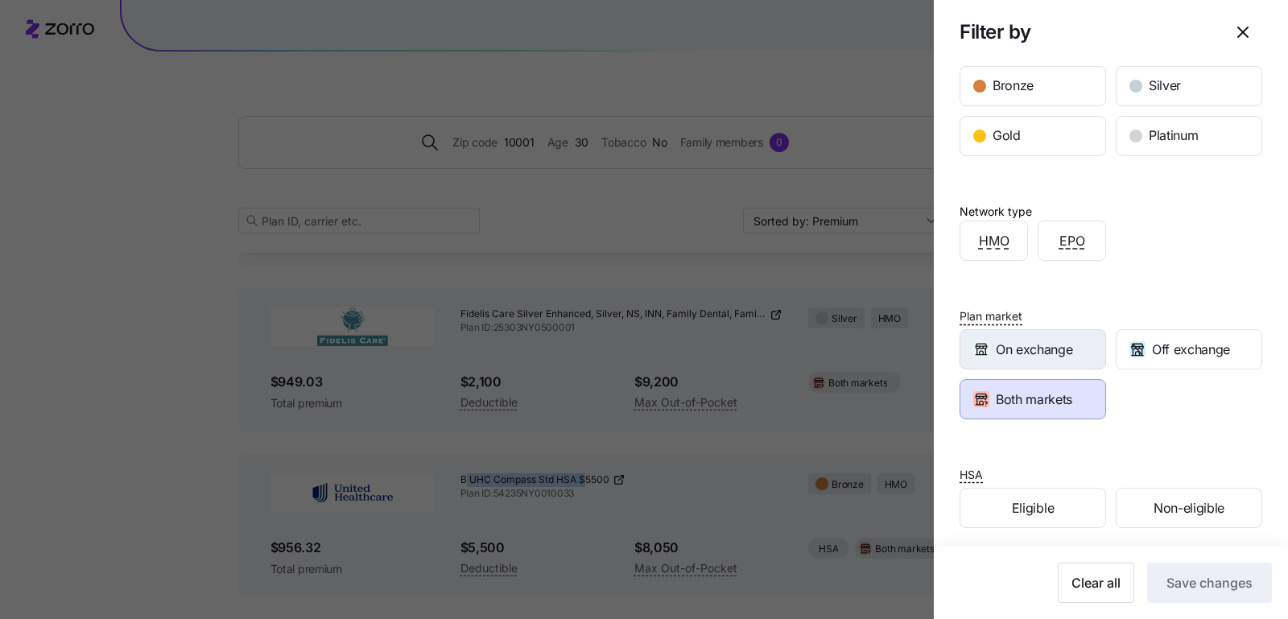
click at [1068, 330] on div "On exchange" at bounding box center [1032, 349] width 145 height 39
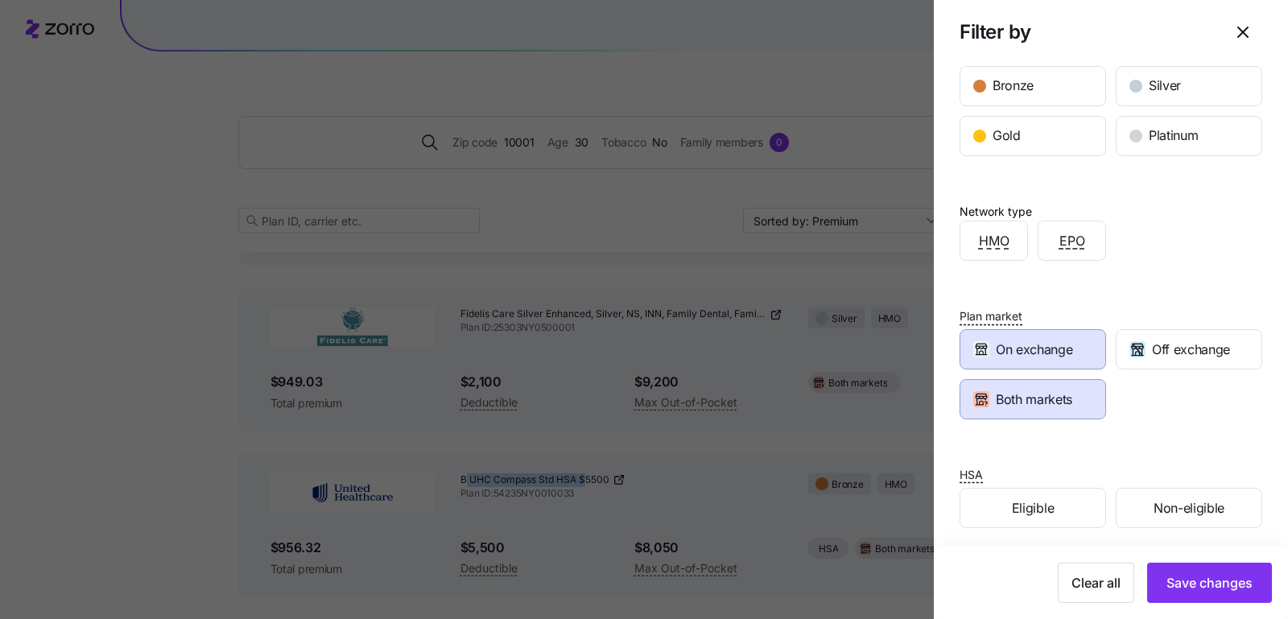
click at [1065, 400] on span "Both markets" at bounding box center [1034, 400] width 76 height 20
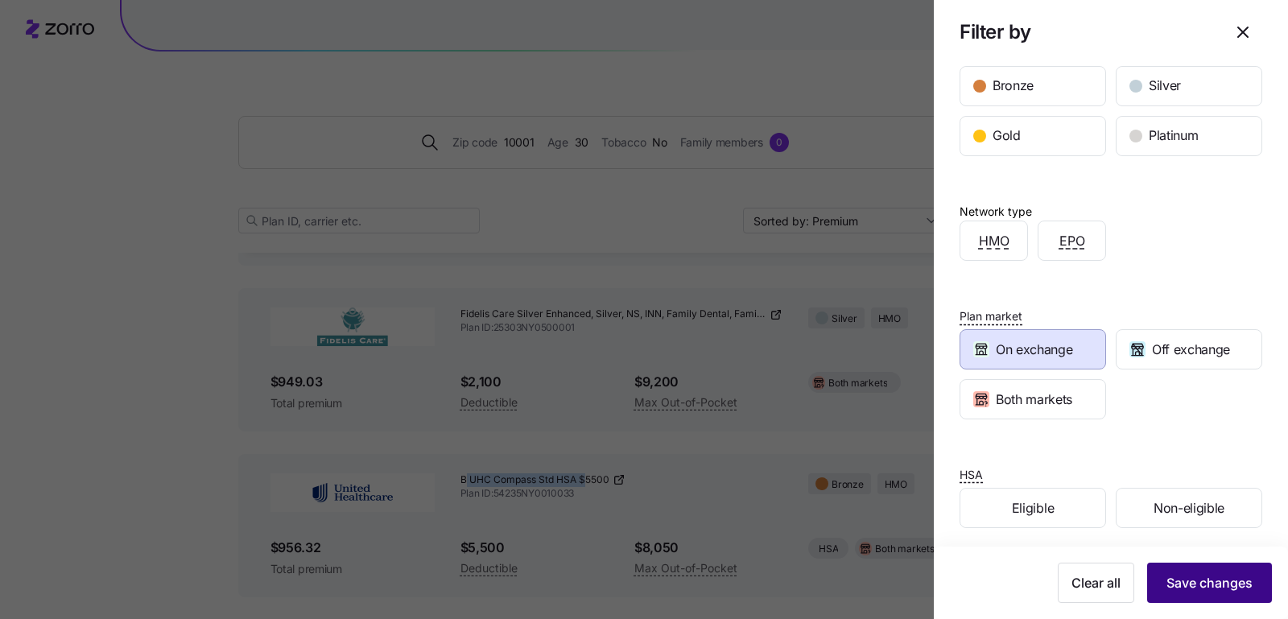
click at [1220, 572] on button "Save changes" at bounding box center [1209, 583] width 125 height 40
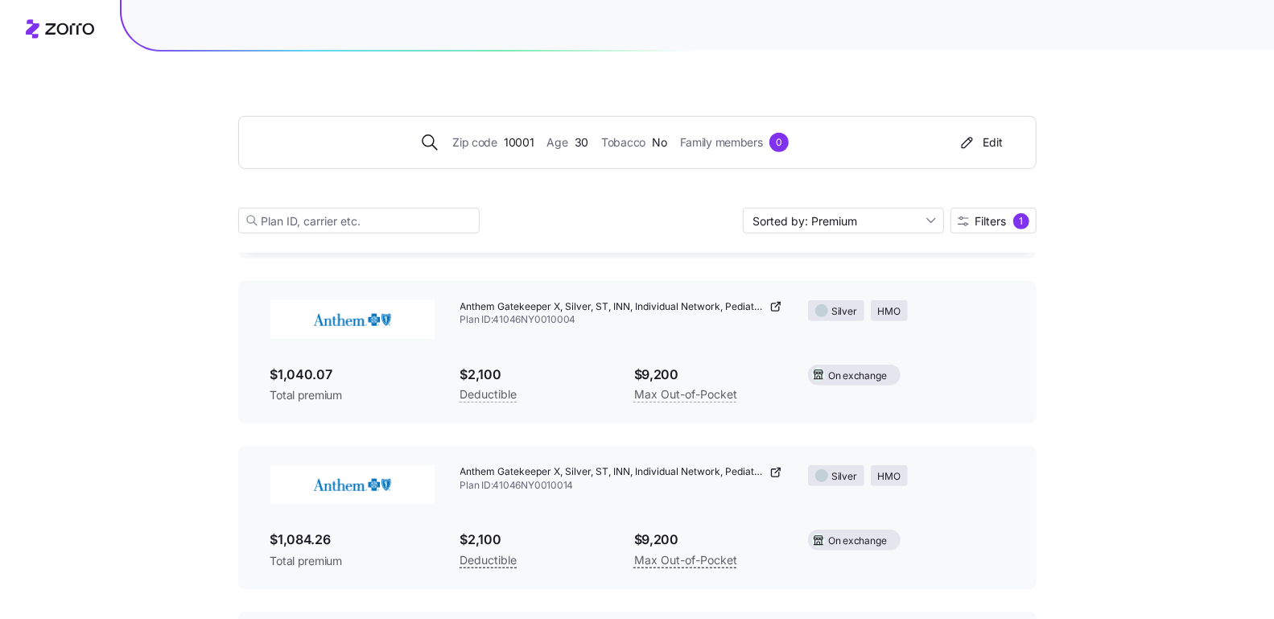
scroll to position [0, 0]
